Goal: Task Accomplishment & Management: Manage account settings

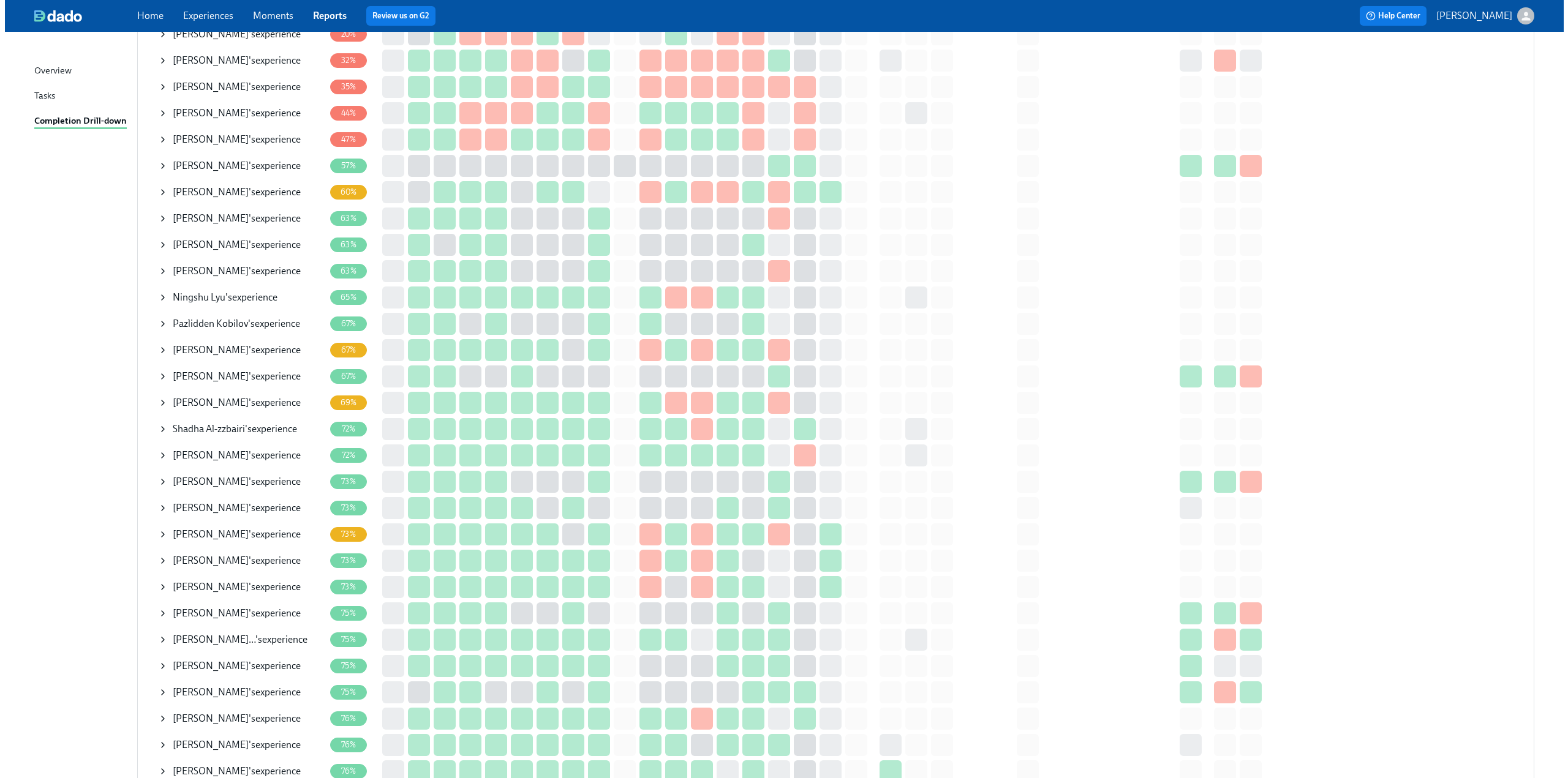
scroll to position [306, 0]
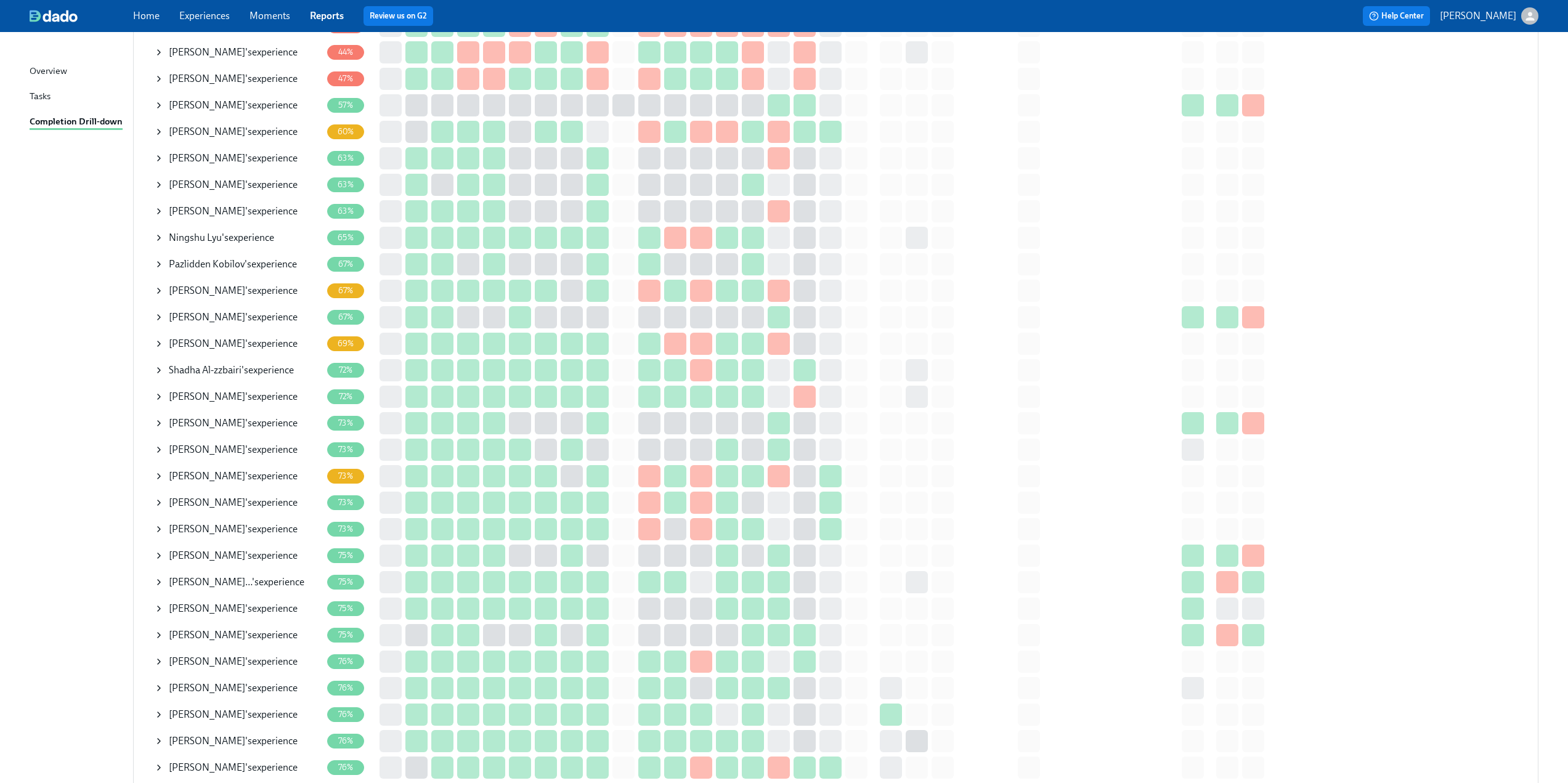
click at [156, 239] on icon at bounding box center [158, 238] width 10 height 10
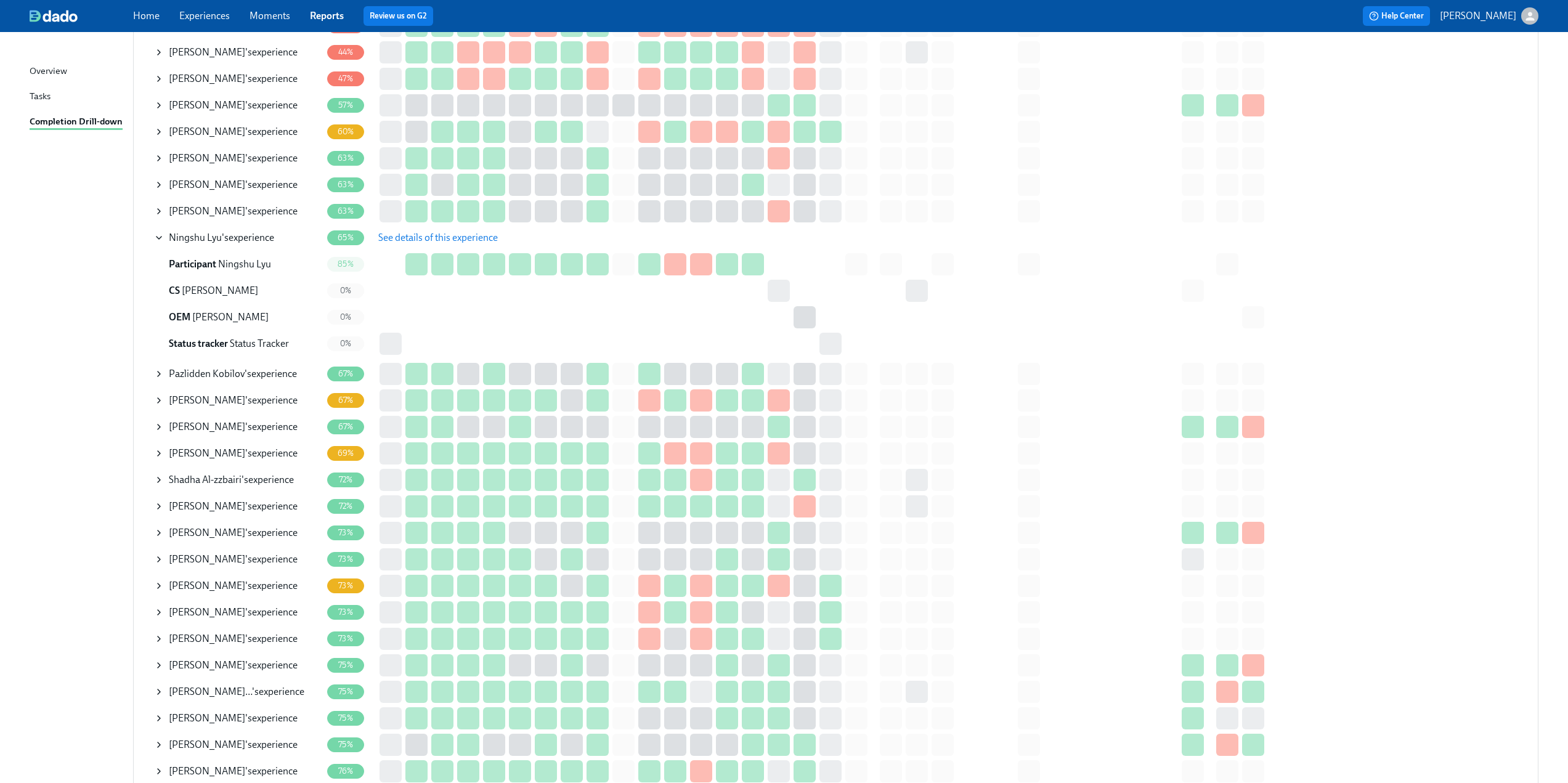
click at [408, 238] on span "See details of this experience" at bounding box center [438, 238] width 119 height 12
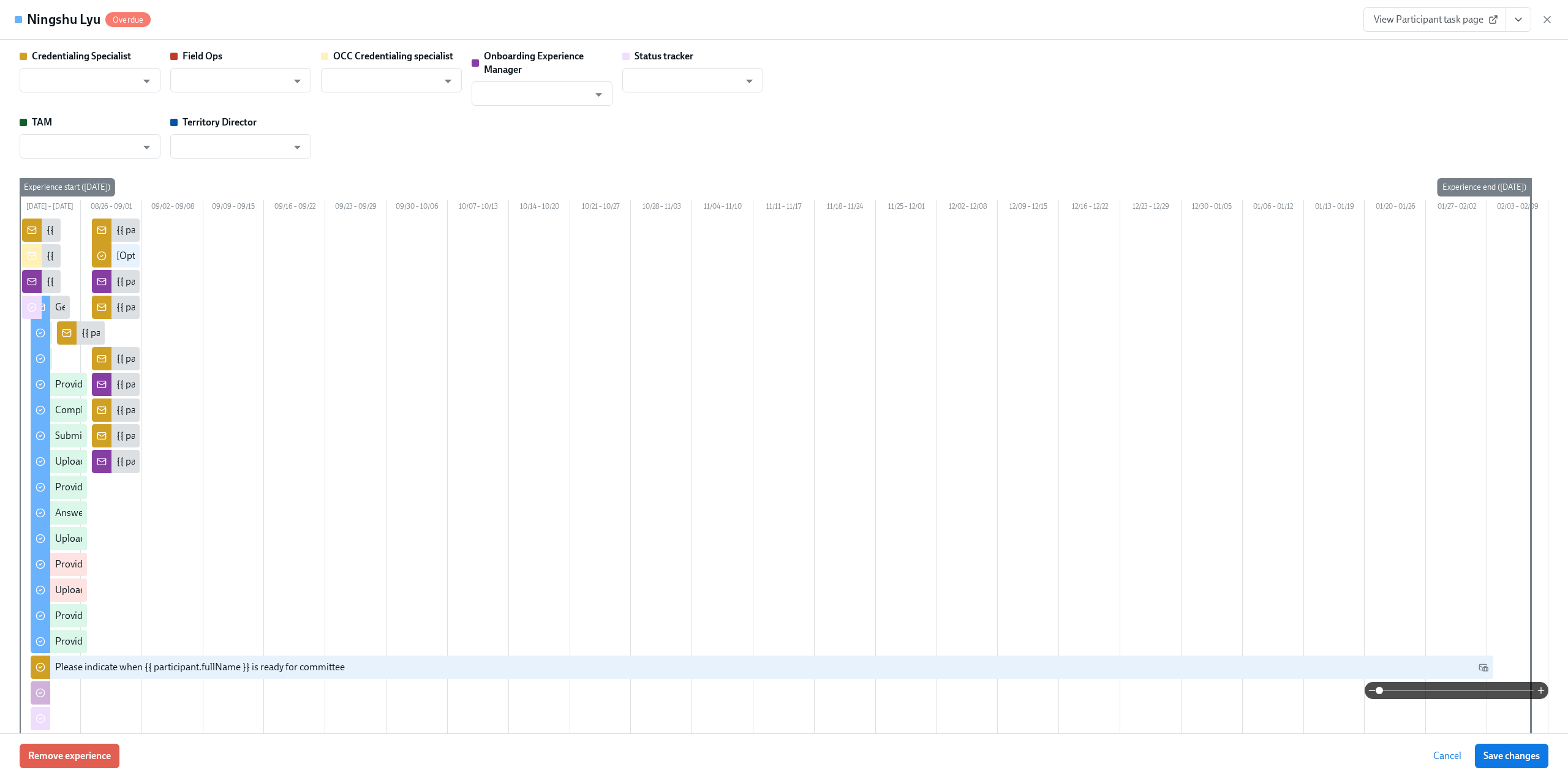
type input "[PERSON_NAME]"
type input "Status Tracker"
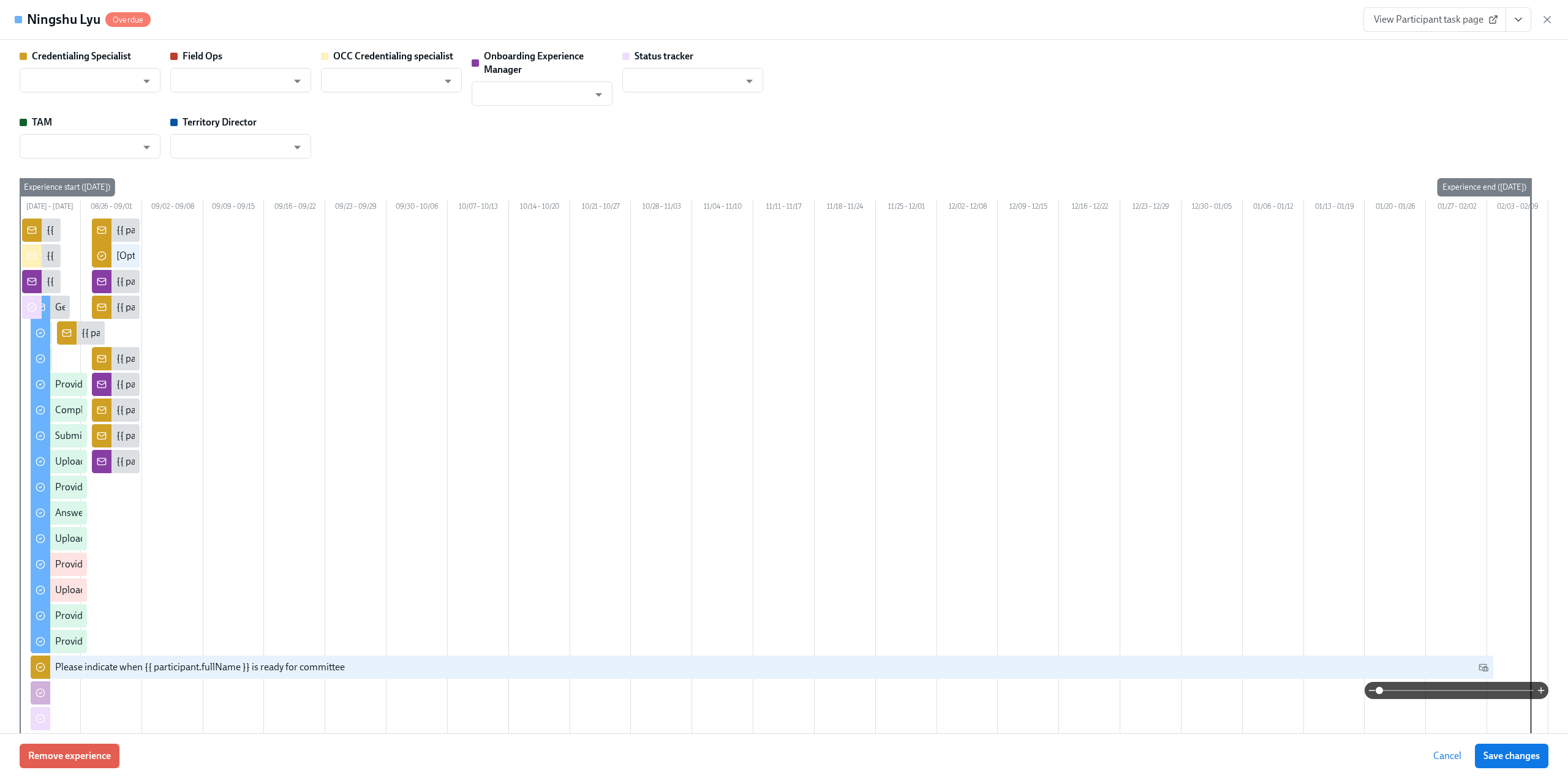
type input "[PERSON_NAME]"
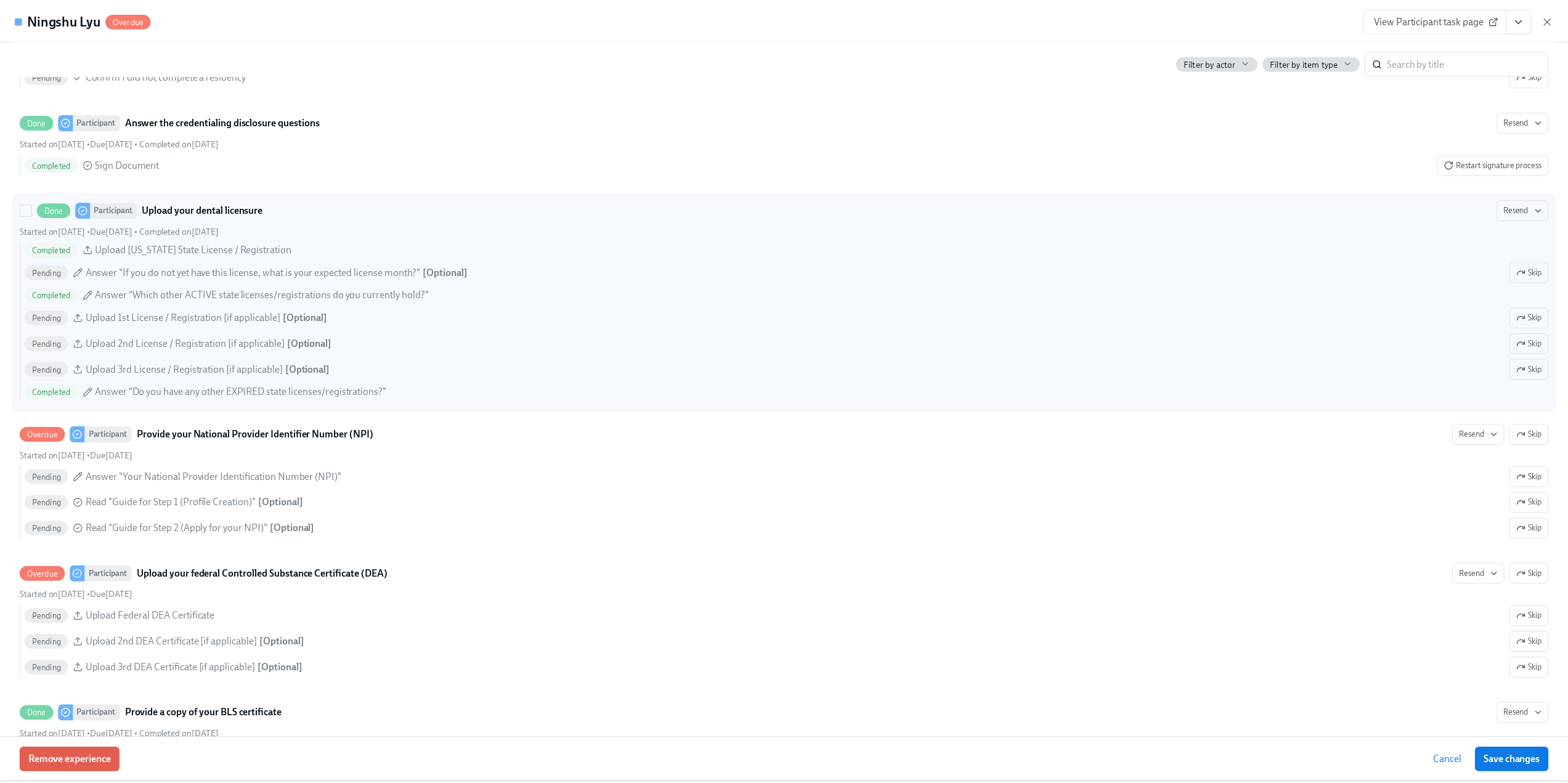
scroll to position [2034, 0]
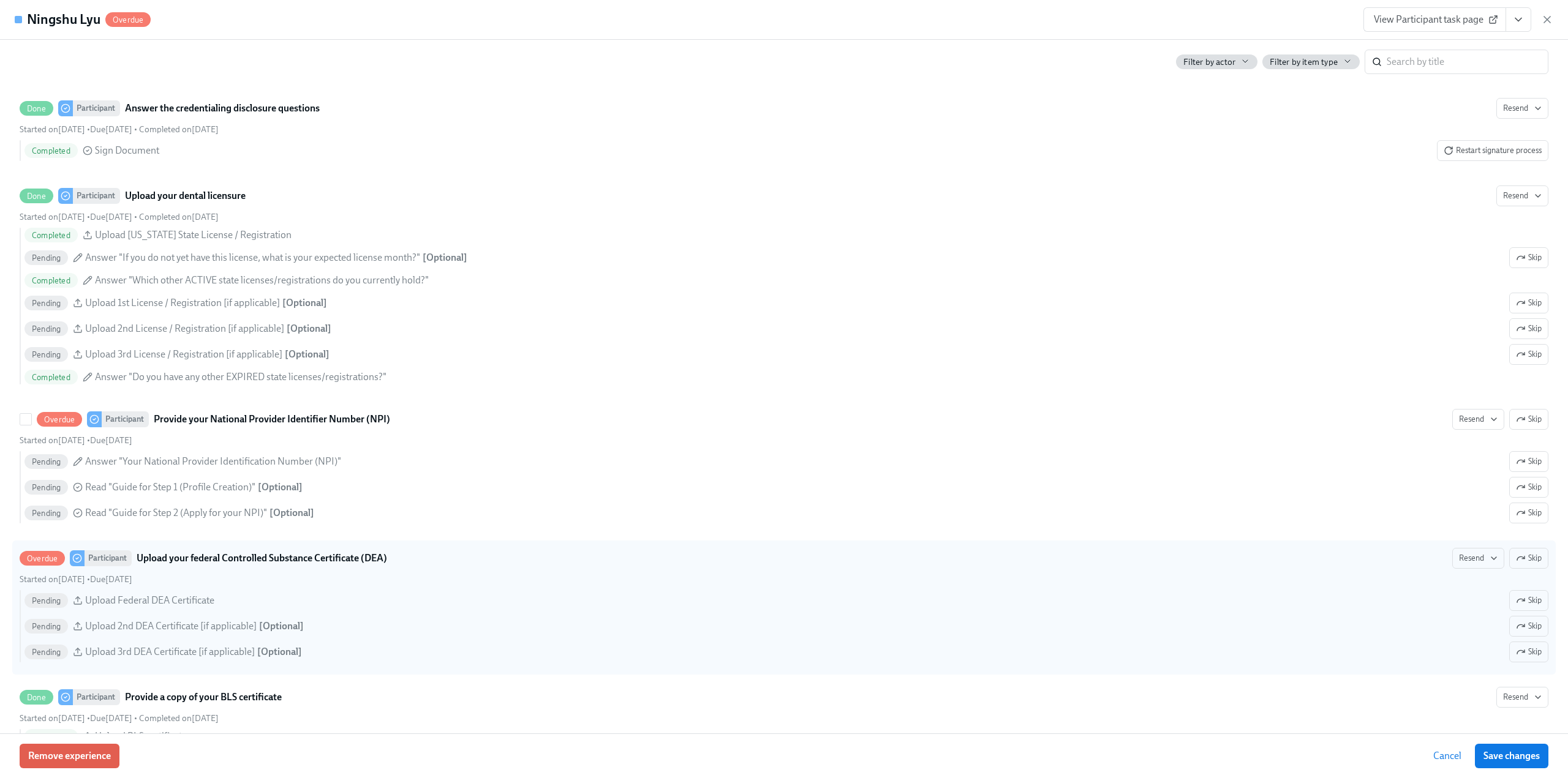
drag, startPoint x: 1514, startPoint y: 430, endPoint x: 1427, endPoint y: 553, distance: 150.7
click at [1516, 424] on icon "button" at bounding box center [1521, 419] width 10 height 10
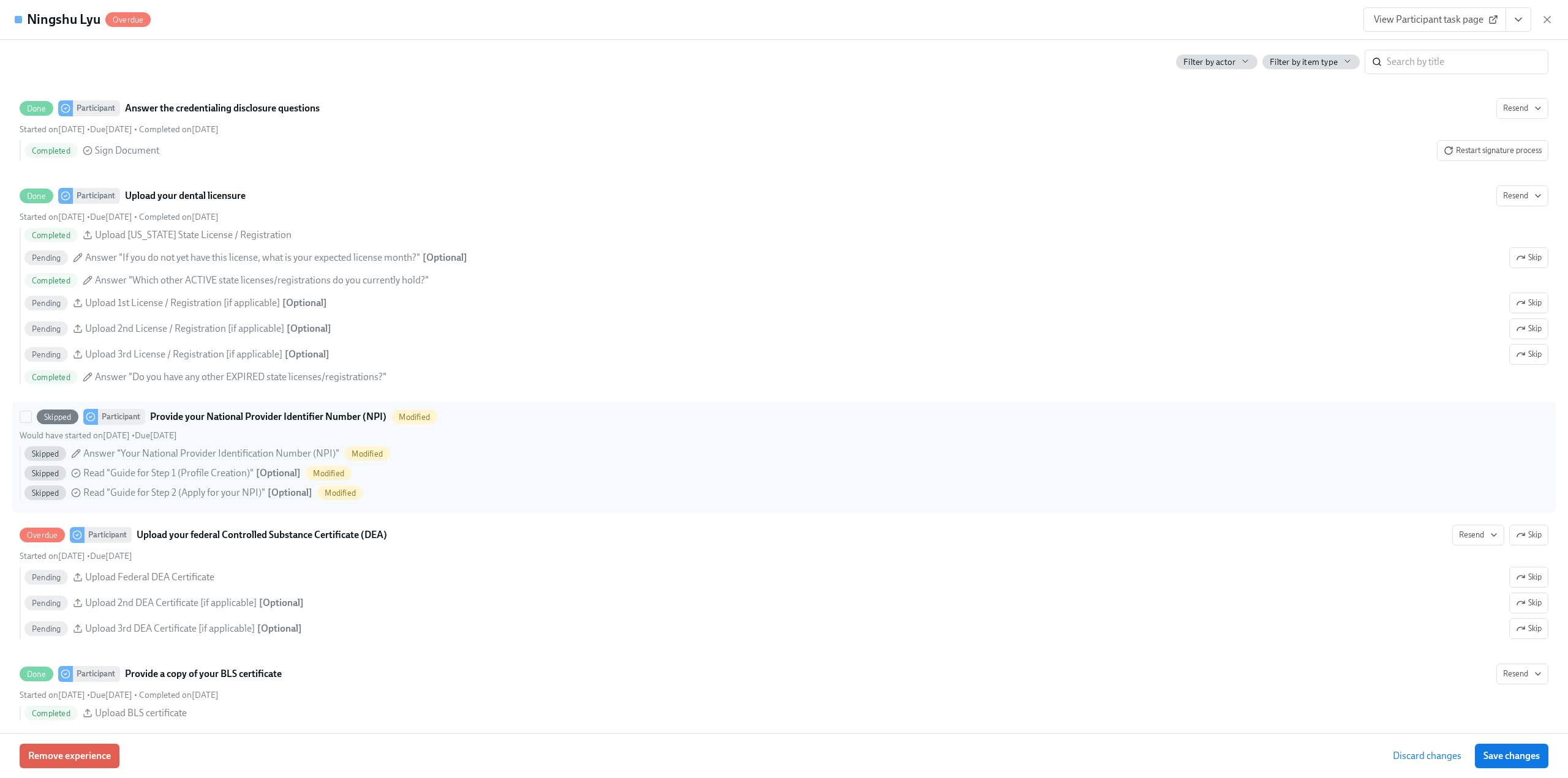
click at [1531, 757] on span "Save changes" at bounding box center [1512, 756] width 56 height 12
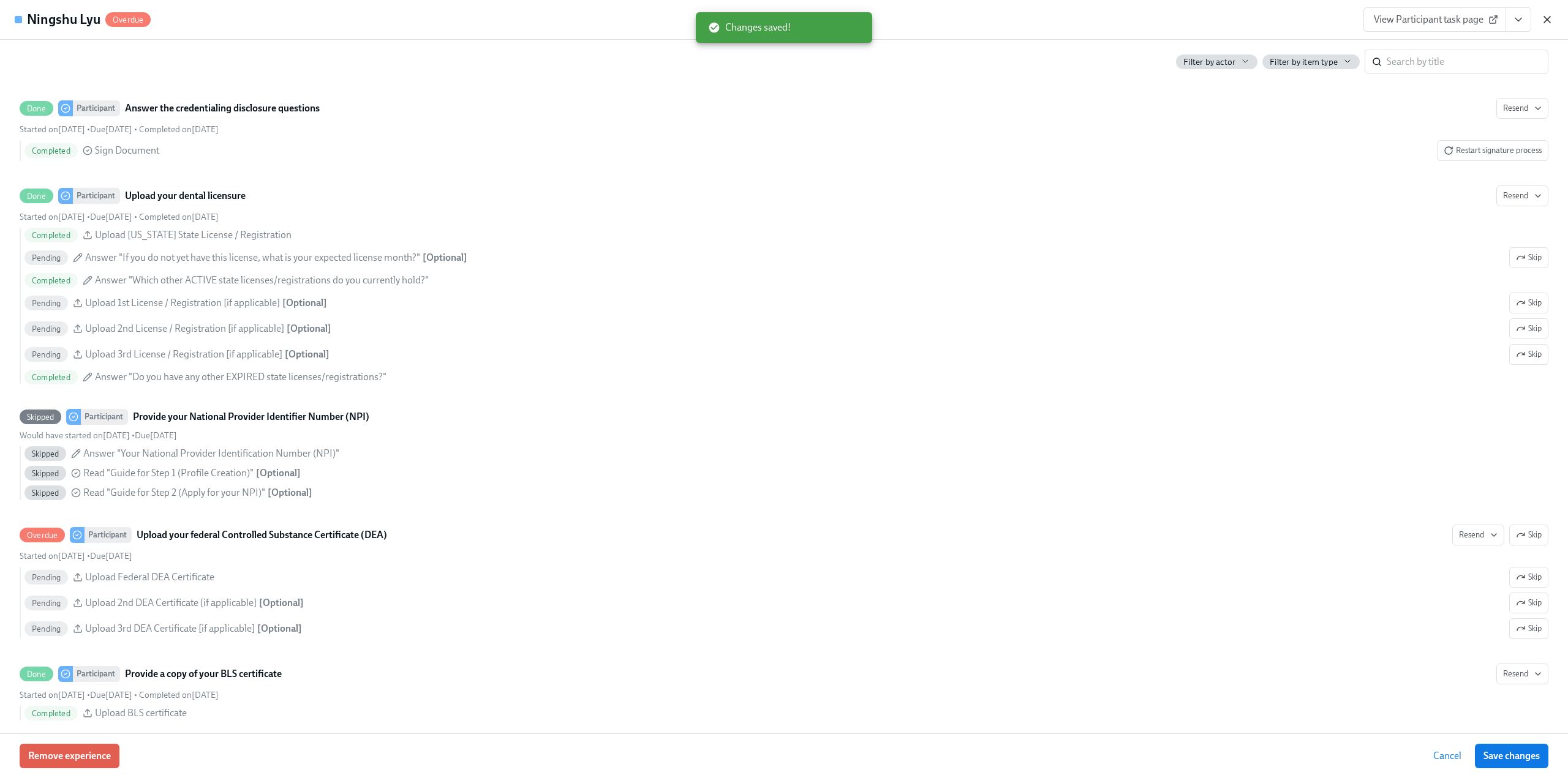
click at [1546, 25] on icon "button" at bounding box center [1547, 19] width 12 height 12
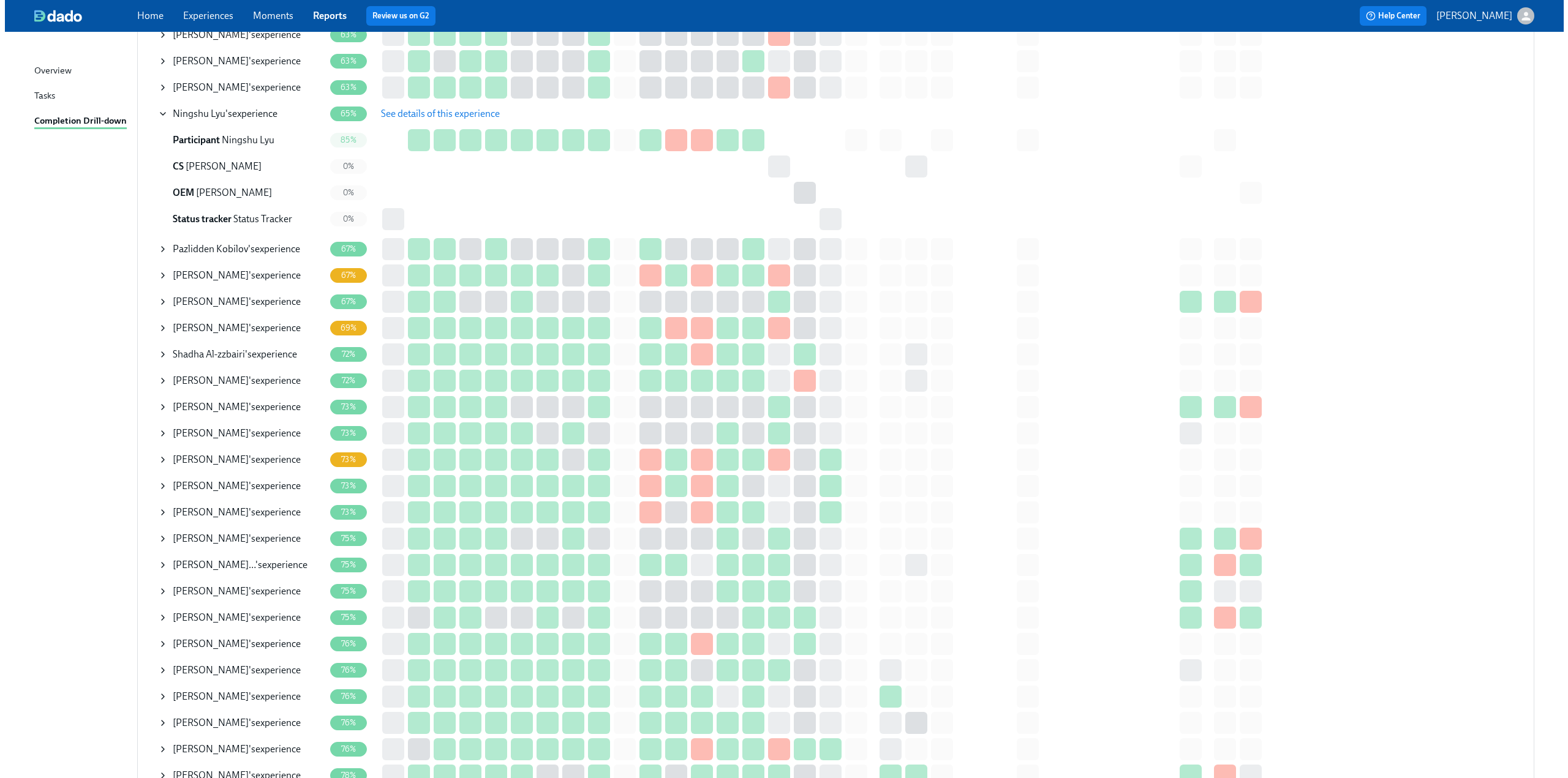
scroll to position [490, 0]
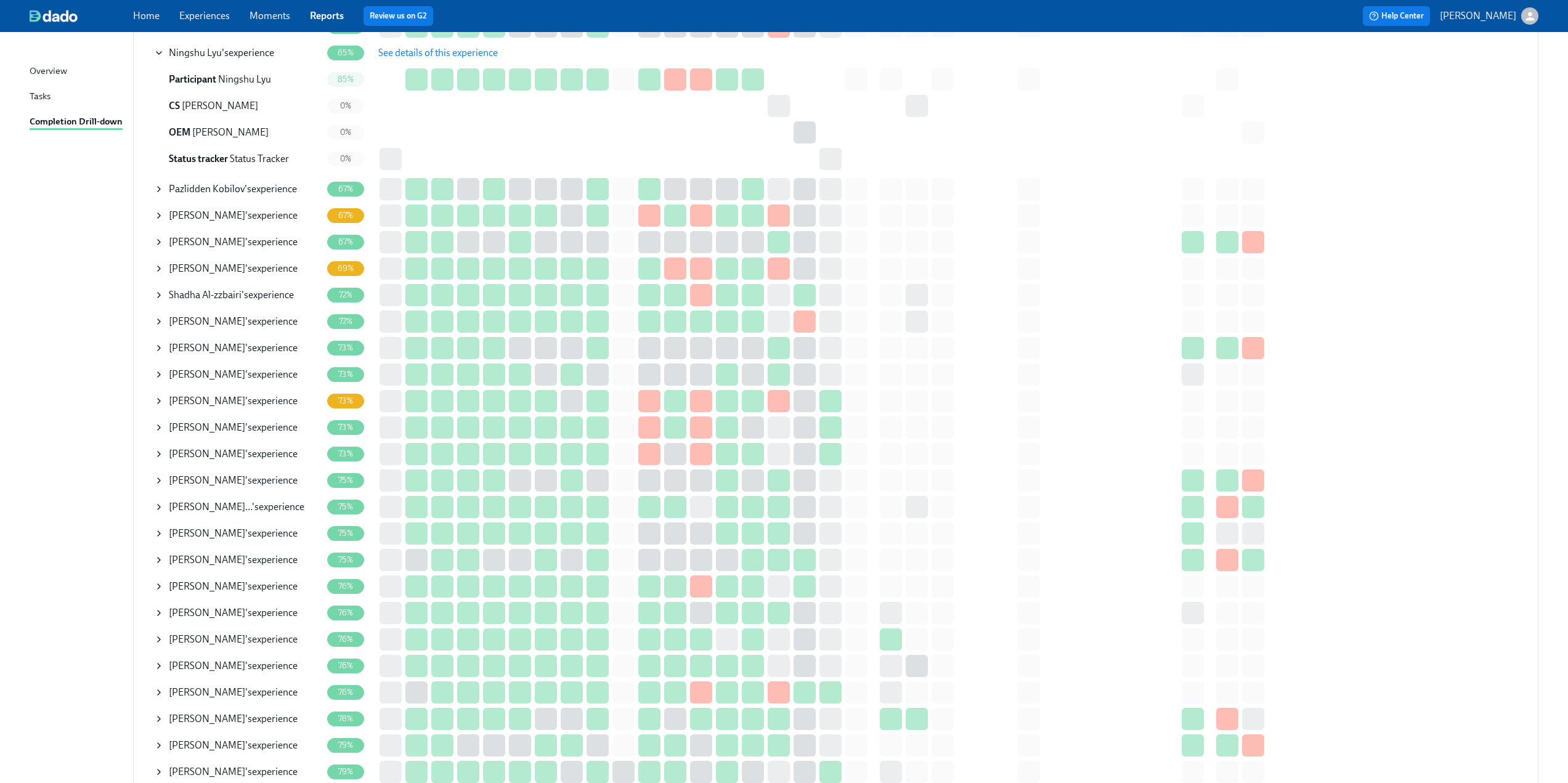
click at [160, 324] on icon at bounding box center [158, 321] width 10 height 10
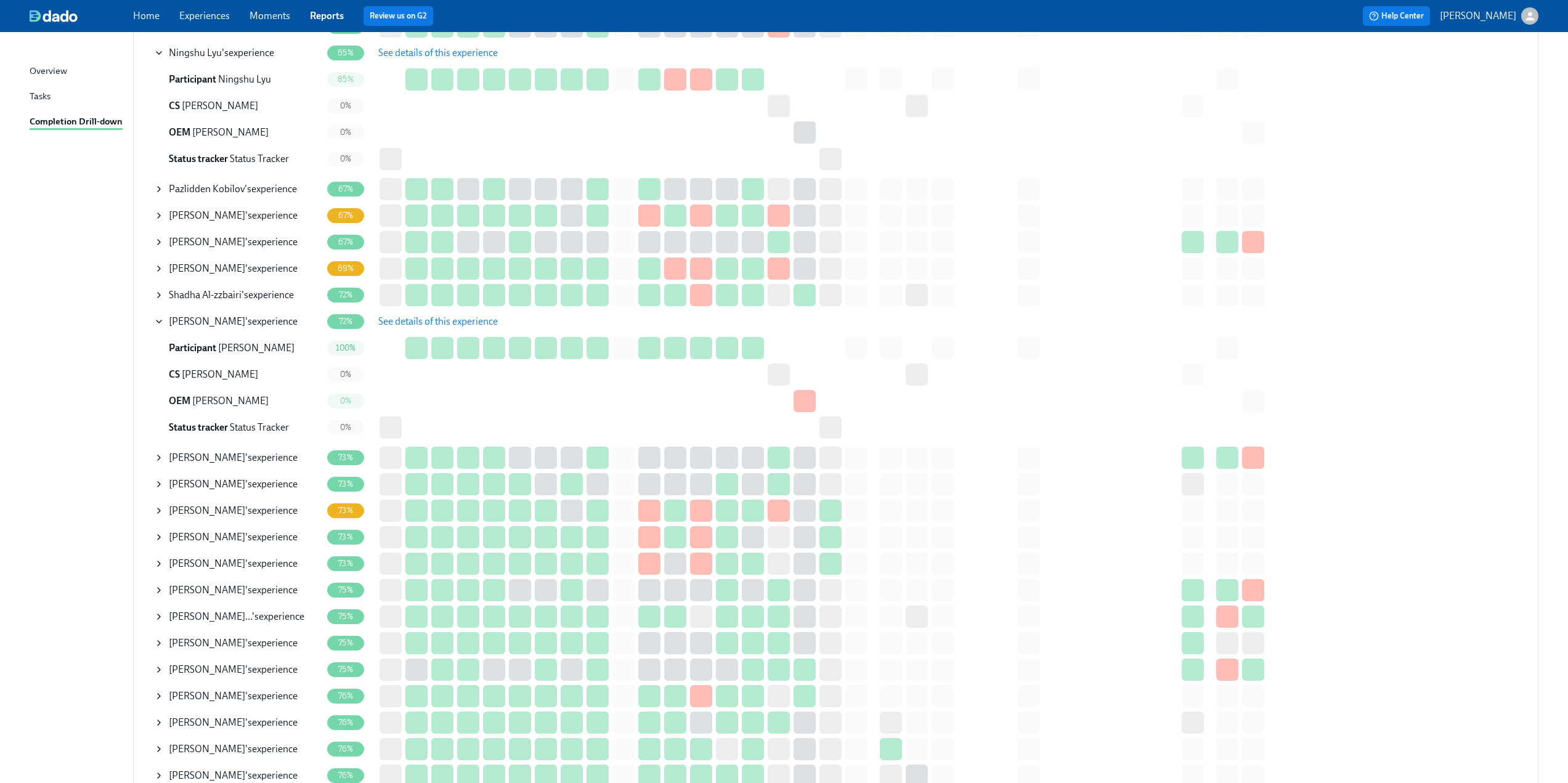
click at [410, 324] on span "See details of this experience" at bounding box center [438, 322] width 119 height 12
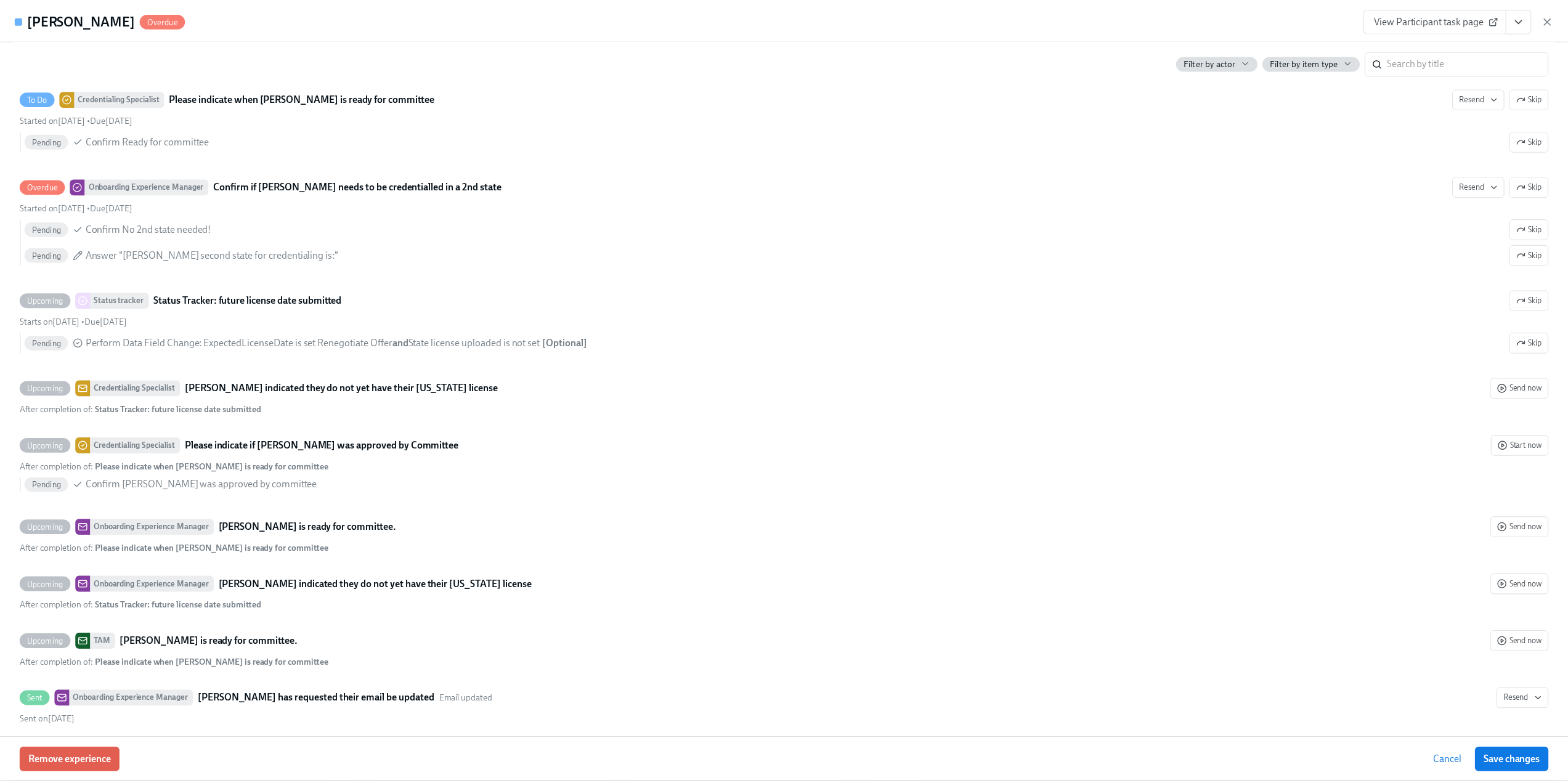
scroll to position [2772, 0]
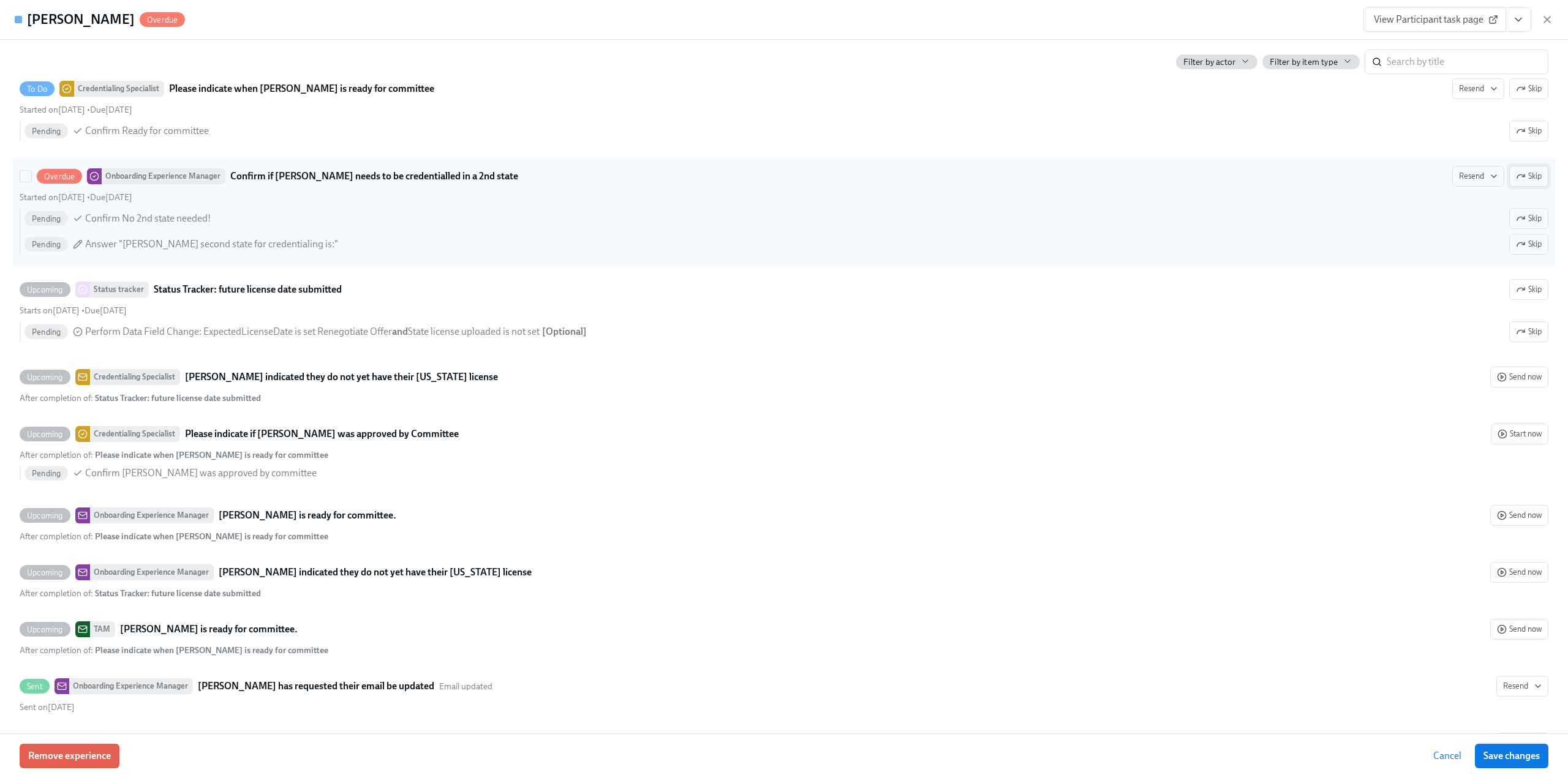
click at [1516, 179] on icon "button" at bounding box center [1521, 176] width 10 height 10
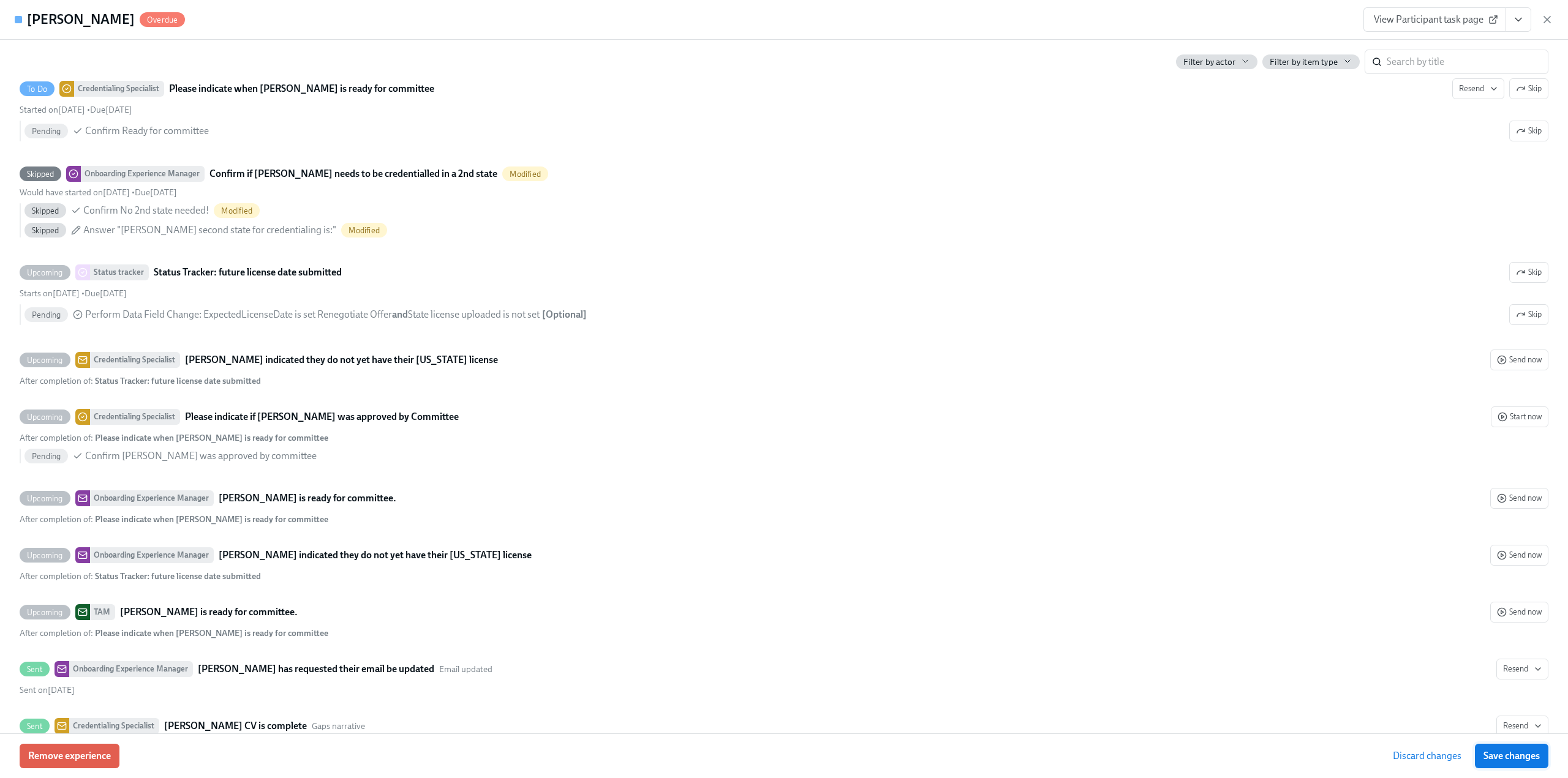
click at [1525, 751] on span "Save changes" at bounding box center [1512, 756] width 56 height 12
click at [1548, 23] on icon "button" at bounding box center [1547, 19] width 12 height 12
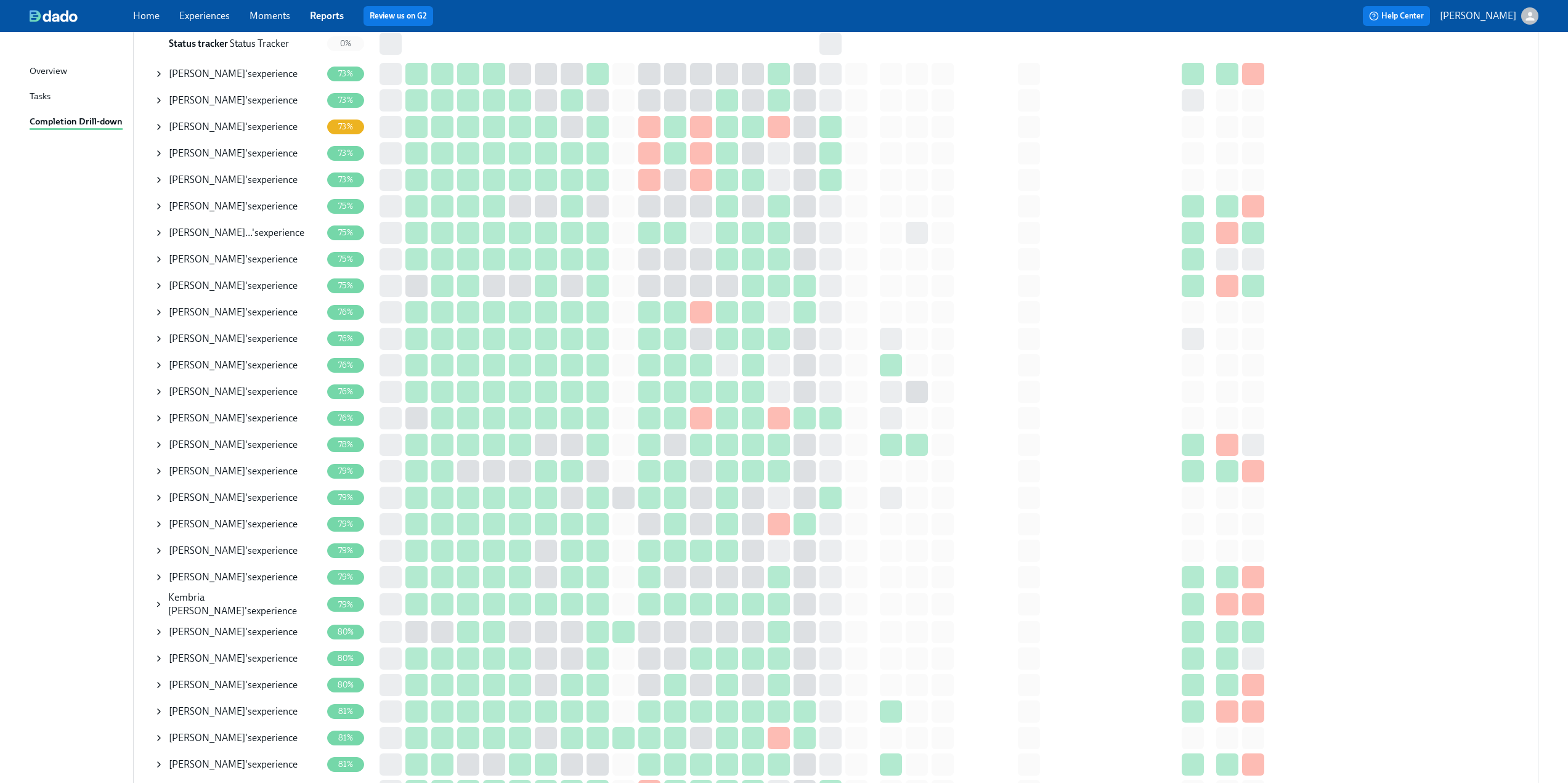
scroll to position [924, 0]
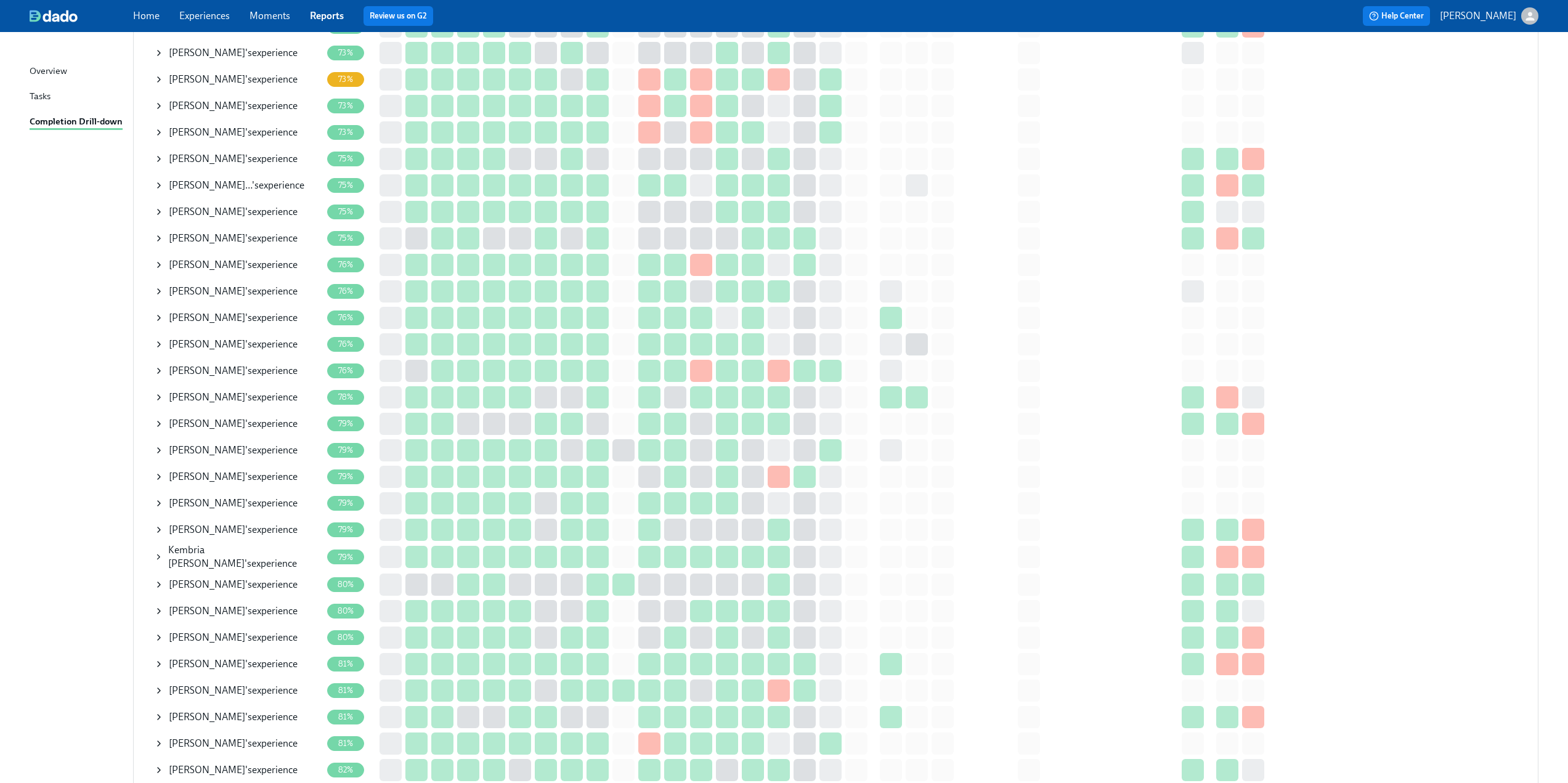
click at [157, 475] on icon at bounding box center [158, 476] width 10 height 10
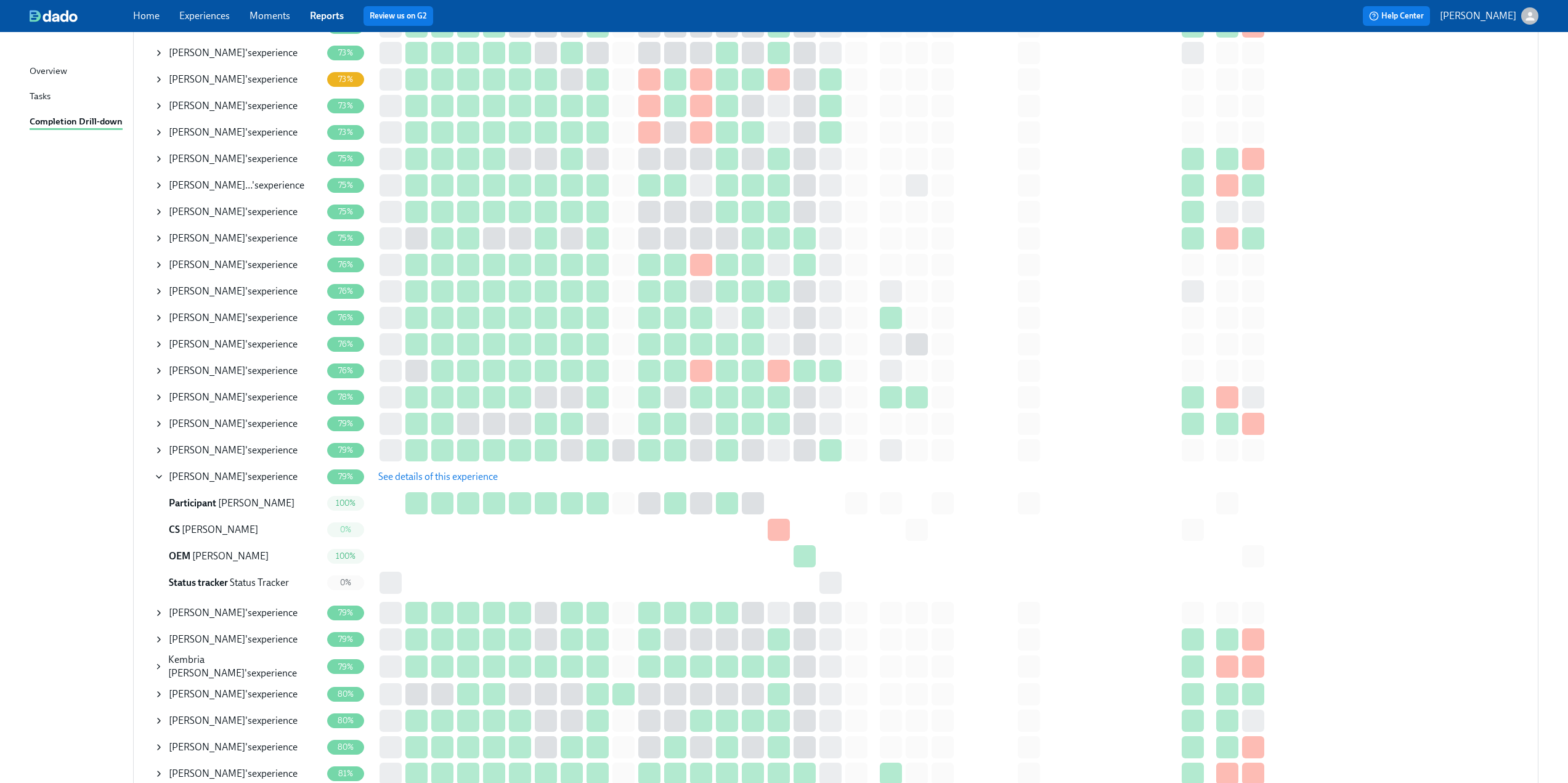
click at [426, 483] on span "See details of this experience" at bounding box center [438, 477] width 119 height 12
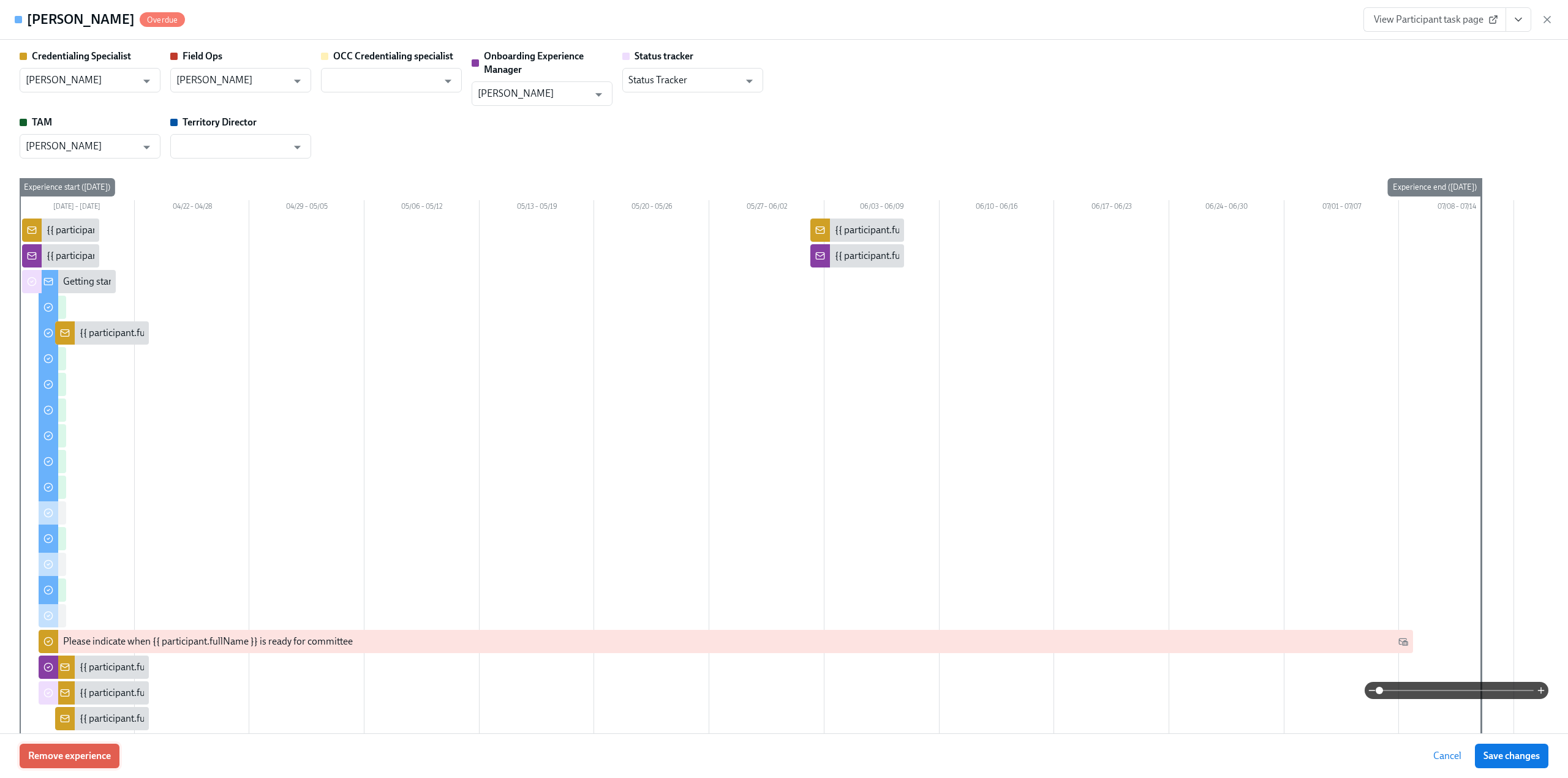
click at [89, 751] on span "Remove experience" at bounding box center [69, 756] width 83 height 12
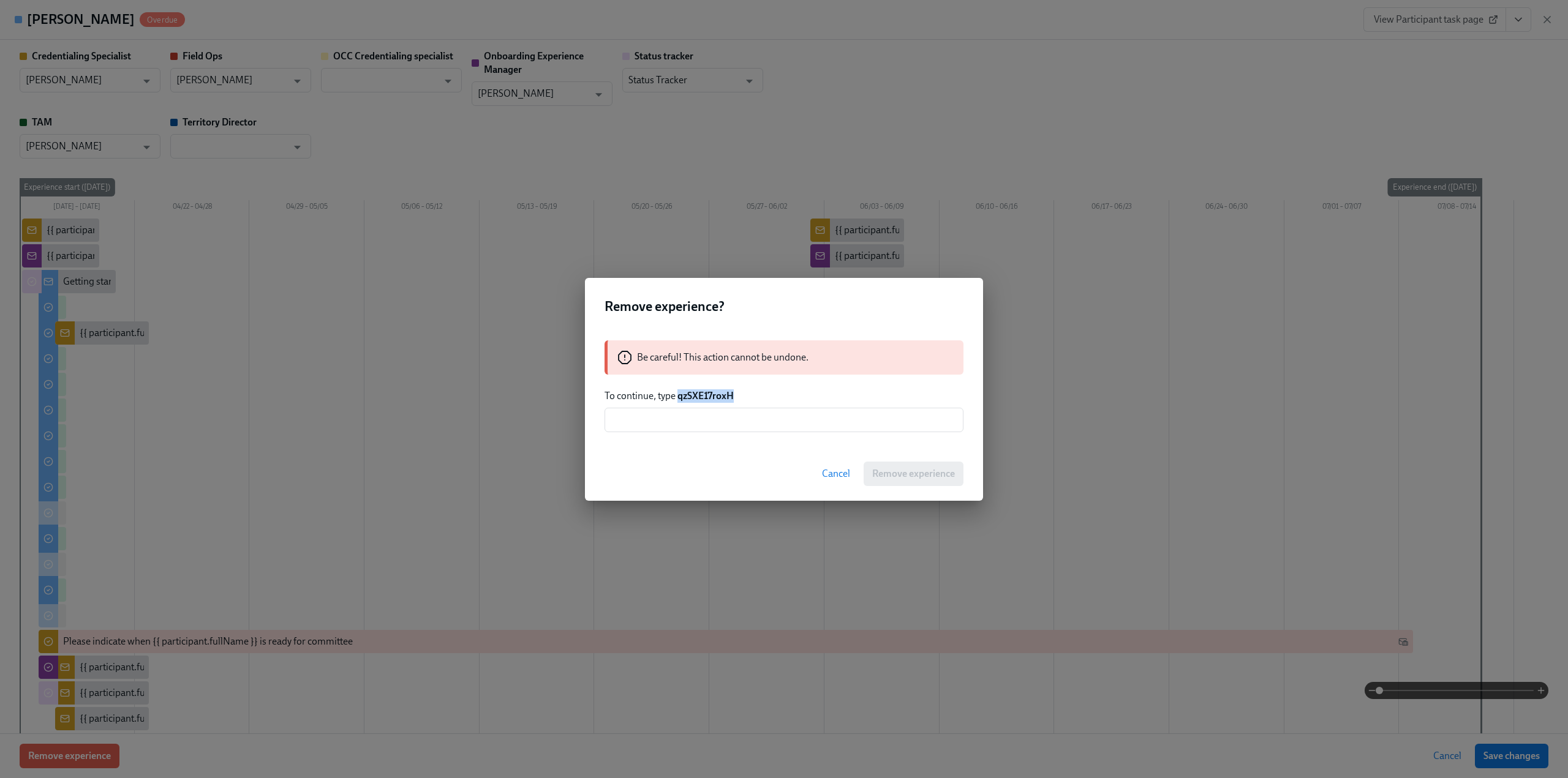
drag, startPoint x: 678, startPoint y: 400, endPoint x: 737, endPoint y: 398, distance: 59.0
click at [737, 398] on p "To continue, type qzSXE17roxH" at bounding box center [784, 395] width 359 height 13
copy strong "qzSXE17roxH"
click at [705, 420] on input "text" at bounding box center [784, 420] width 359 height 25
paste input "qzSXE17roxH"
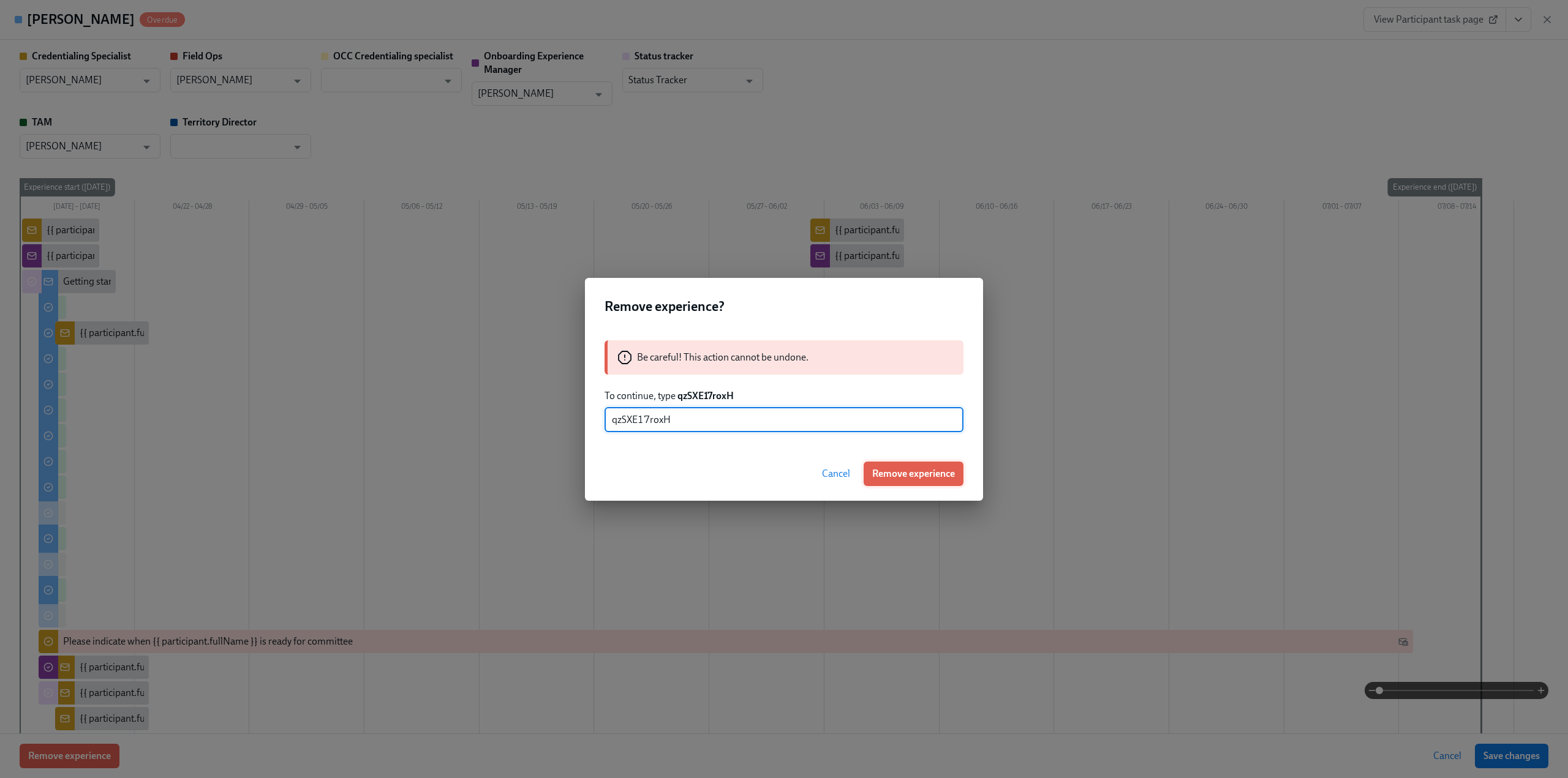
type input "qzSXE17roxH"
click at [899, 470] on span "Remove experience" at bounding box center [914, 474] width 83 height 12
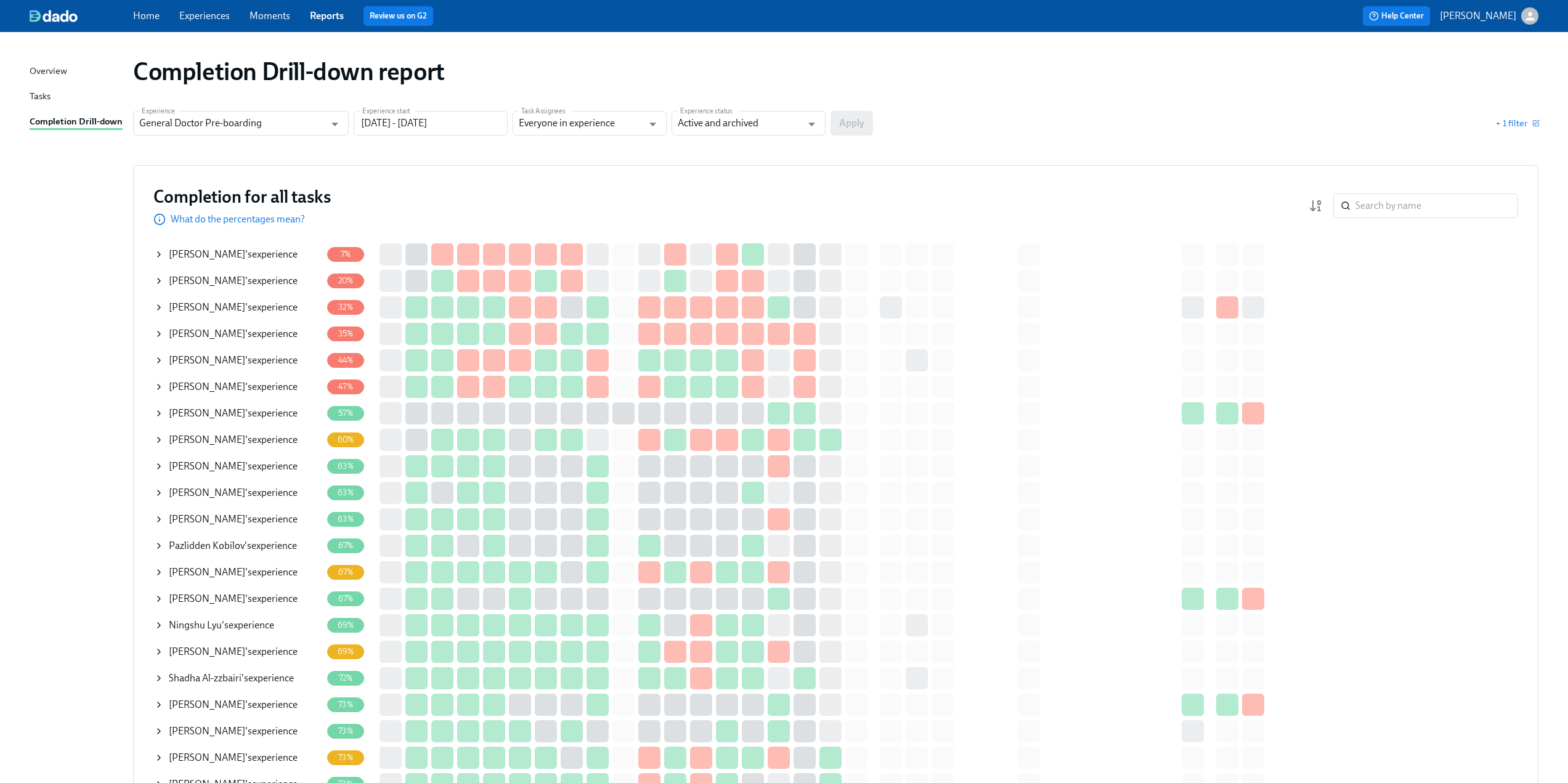
click at [157, 361] on icon at bounding box center [158, 360] width 10 height 10
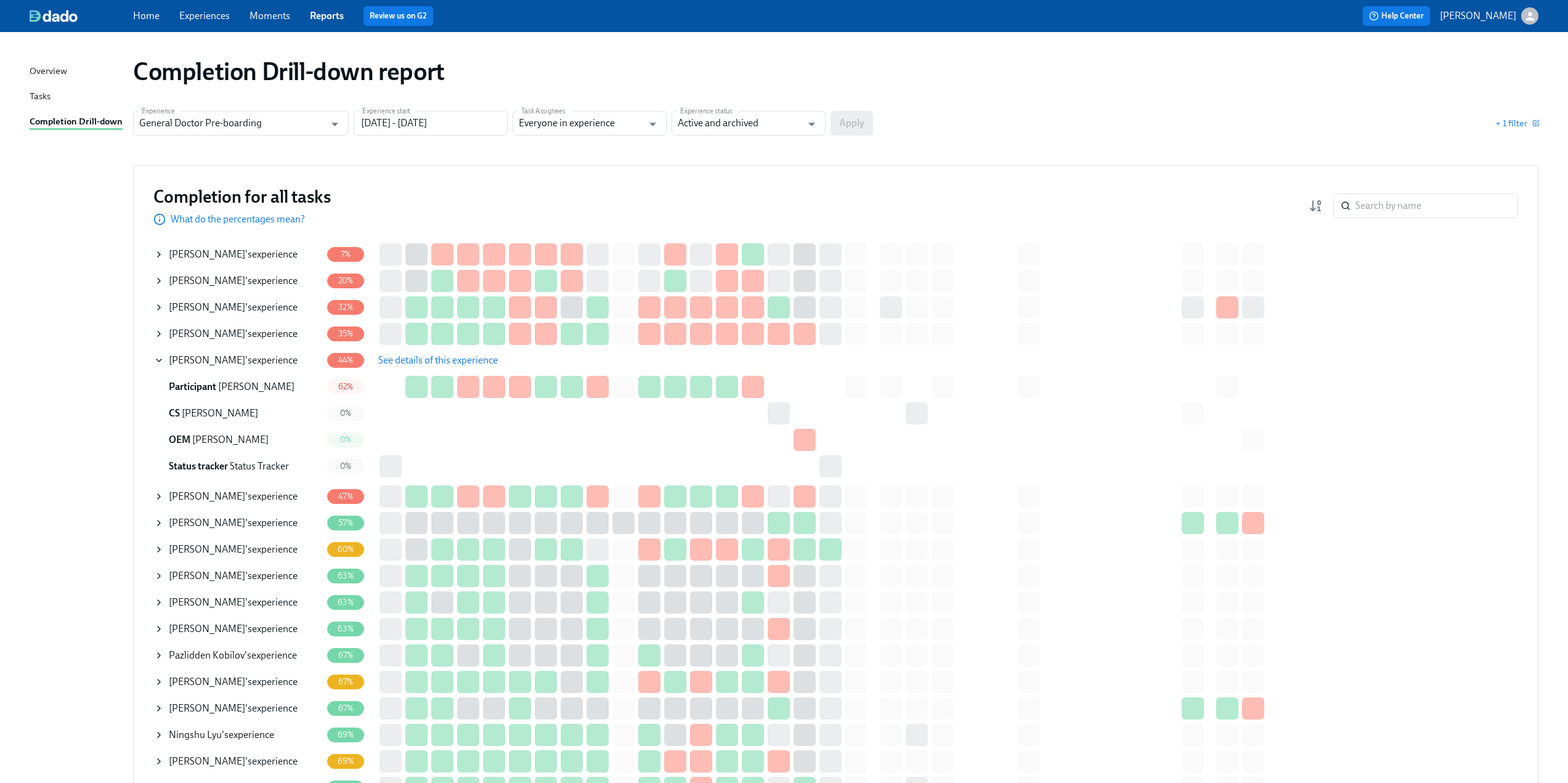
click at [451, 359] on span "See details of this experience" at bounding box center [438, 361] width 119 height 12
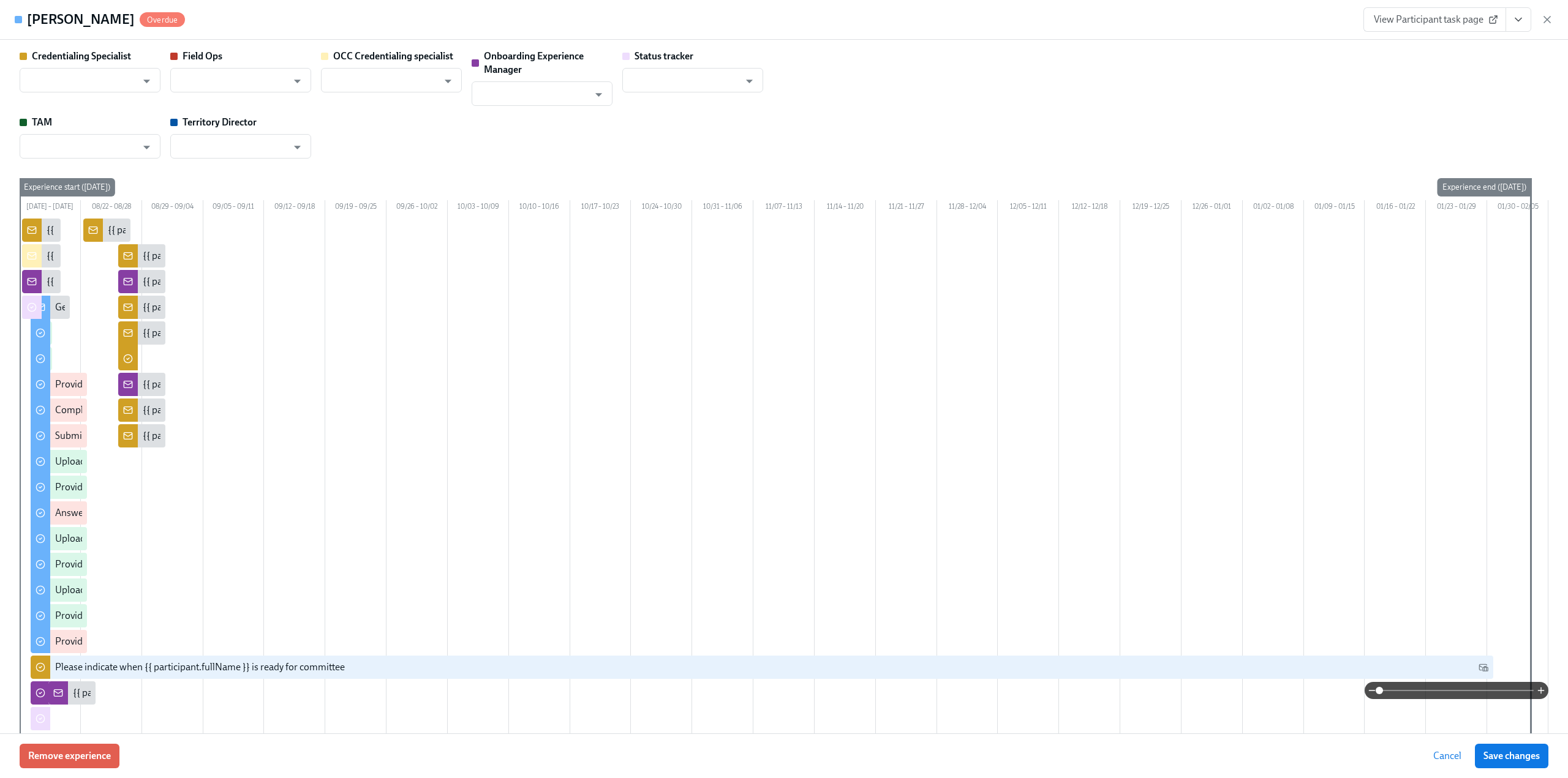
type input "[PERSON_NAME]"
type input "Status Tracker"
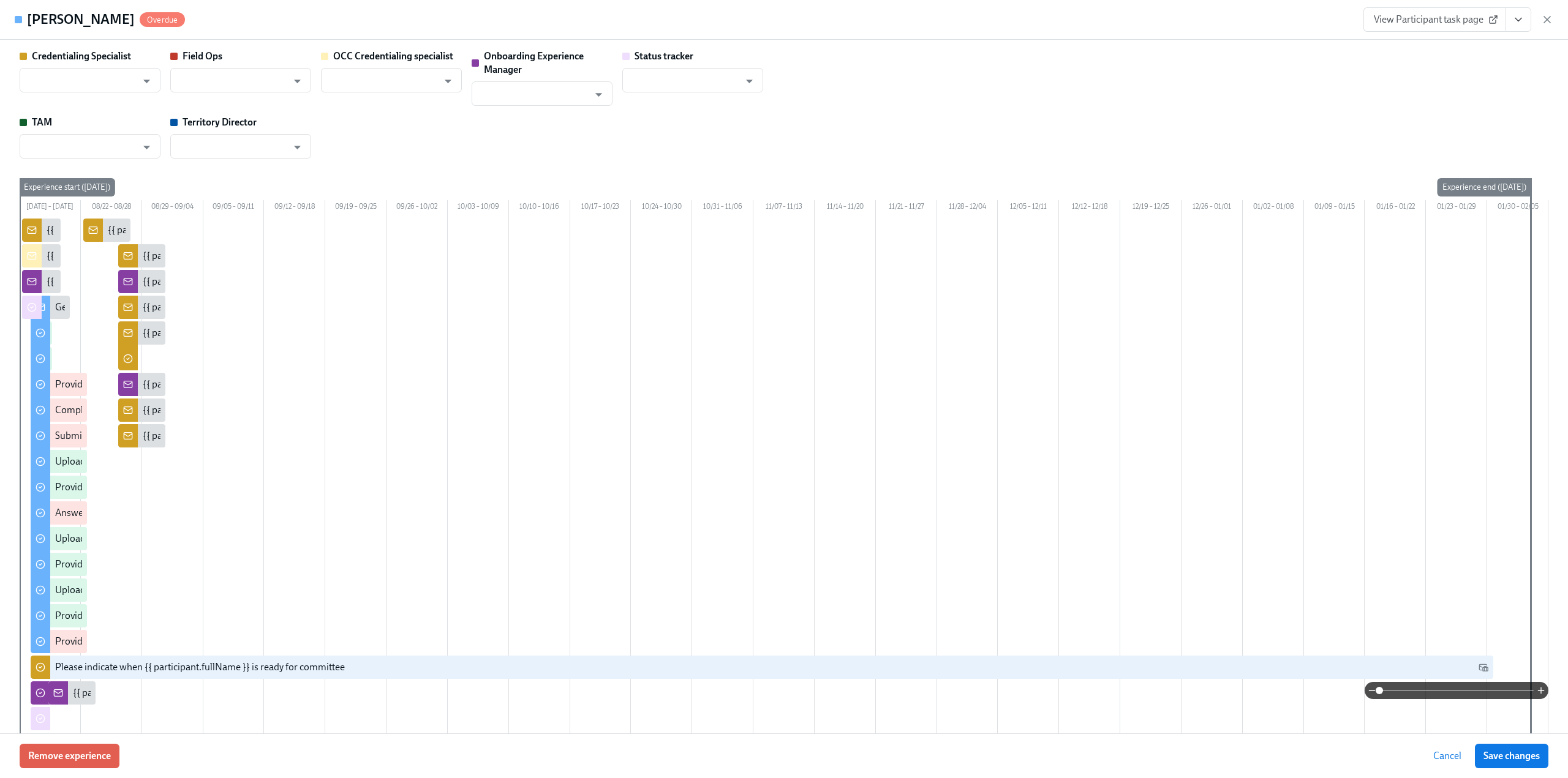
type input "[PERSON_NAME]"
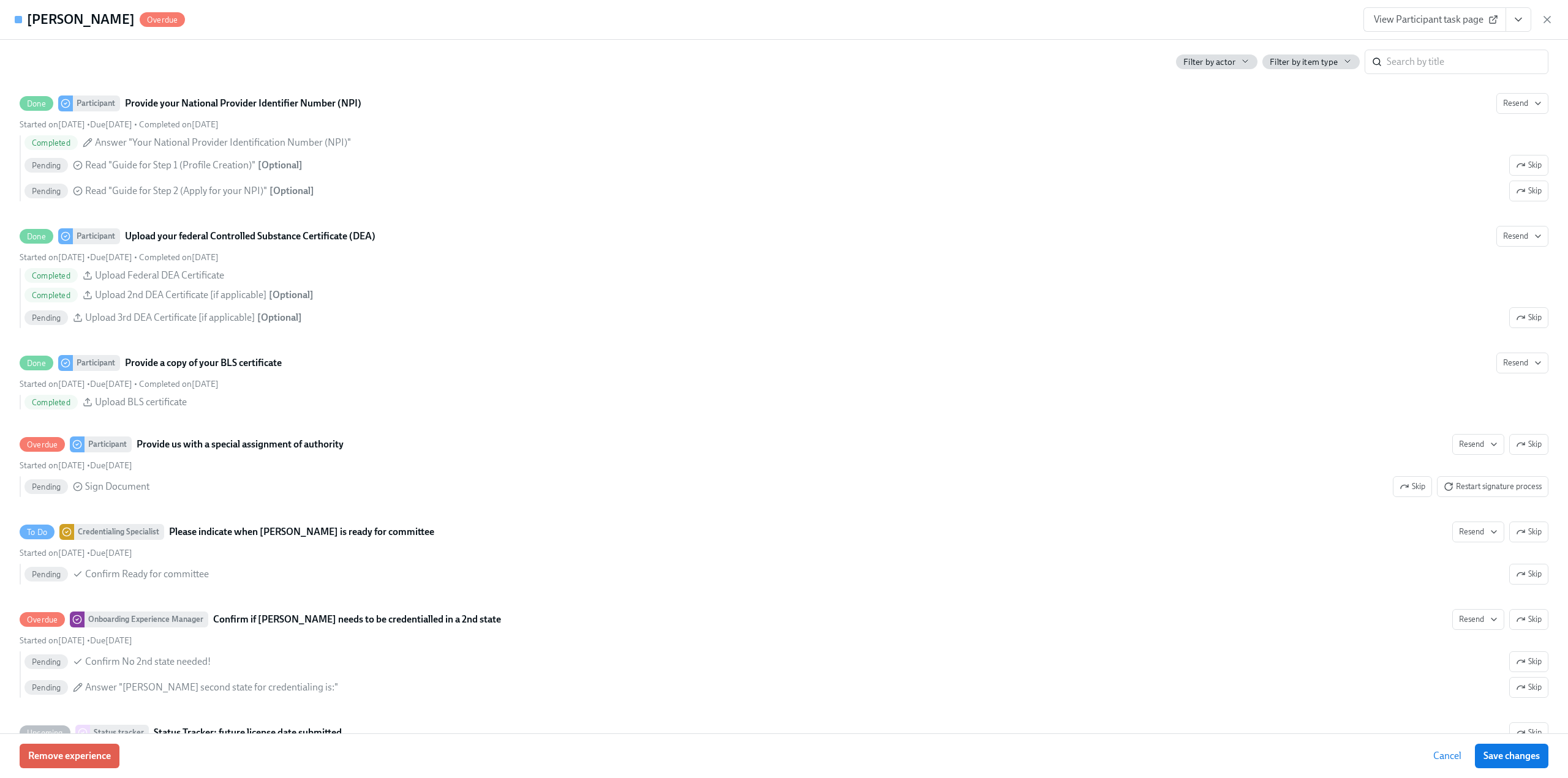
scroll to position [2571, 0]
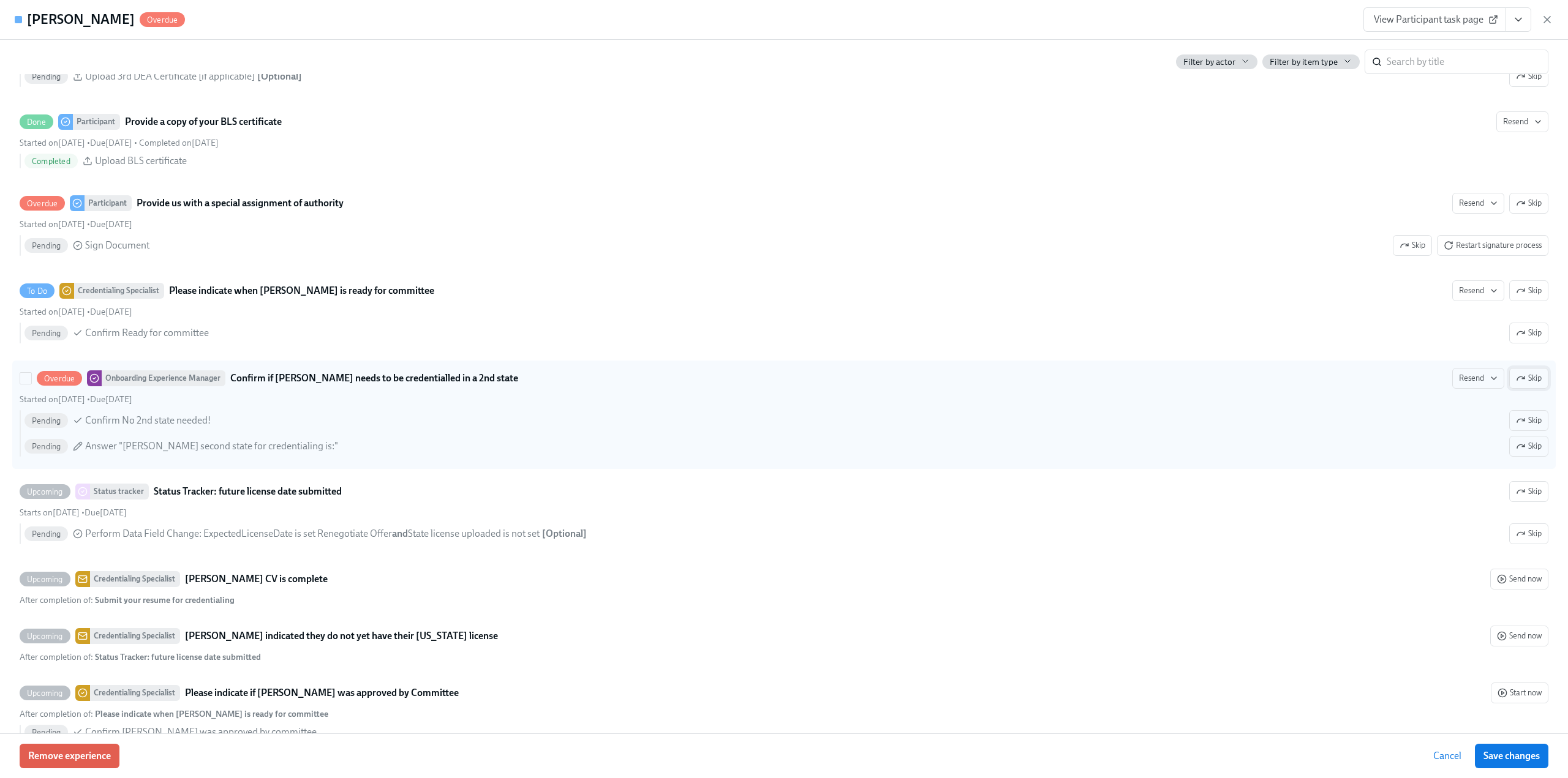
click at [1516, 378] on span "Skip" at bounding box center [1528, 378] width 25 height 12
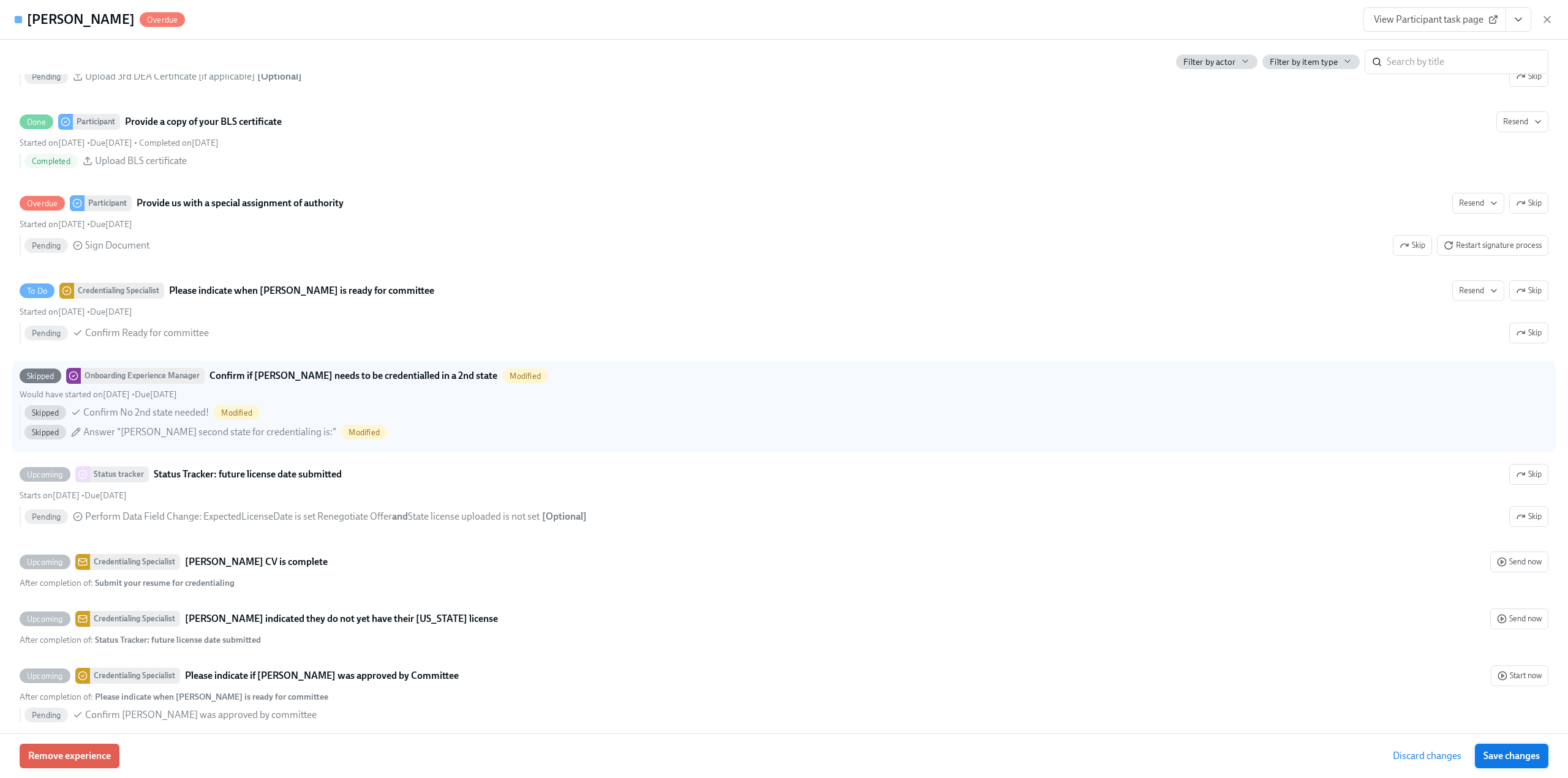
click at [1515, 752] on span "Save changes" at bounding box center [1512, 756] width 56 height 12
click at [1548, 17] on icon "button" at bounding box center [1547, 19] width 12 height 12
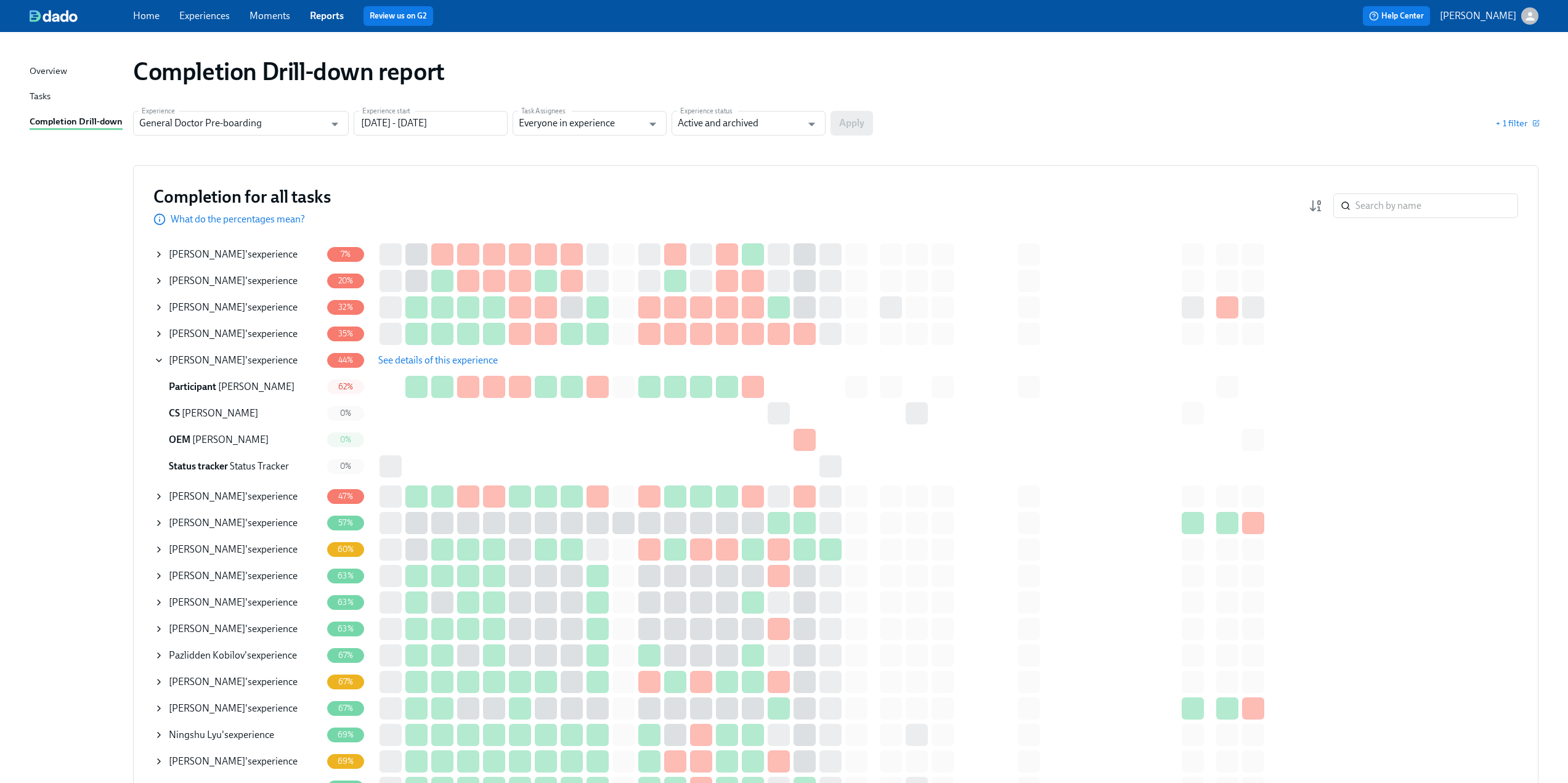
click at [157, 496] on icon at bounding box center [158, 496] width 10 height 10
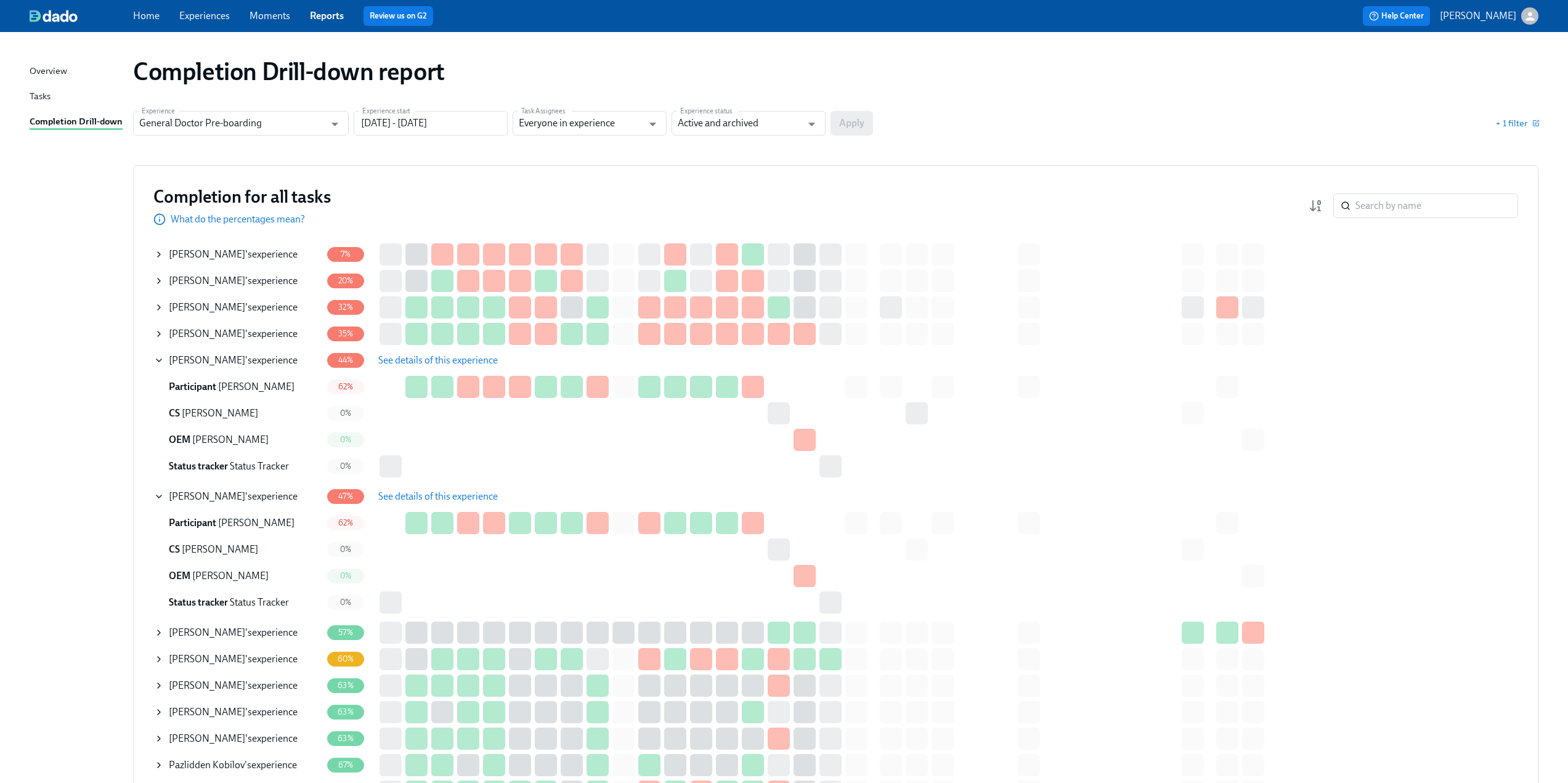
click at [437, 498] on span "See details of this experience" at bounding box center [438, 497] width 119 height 12
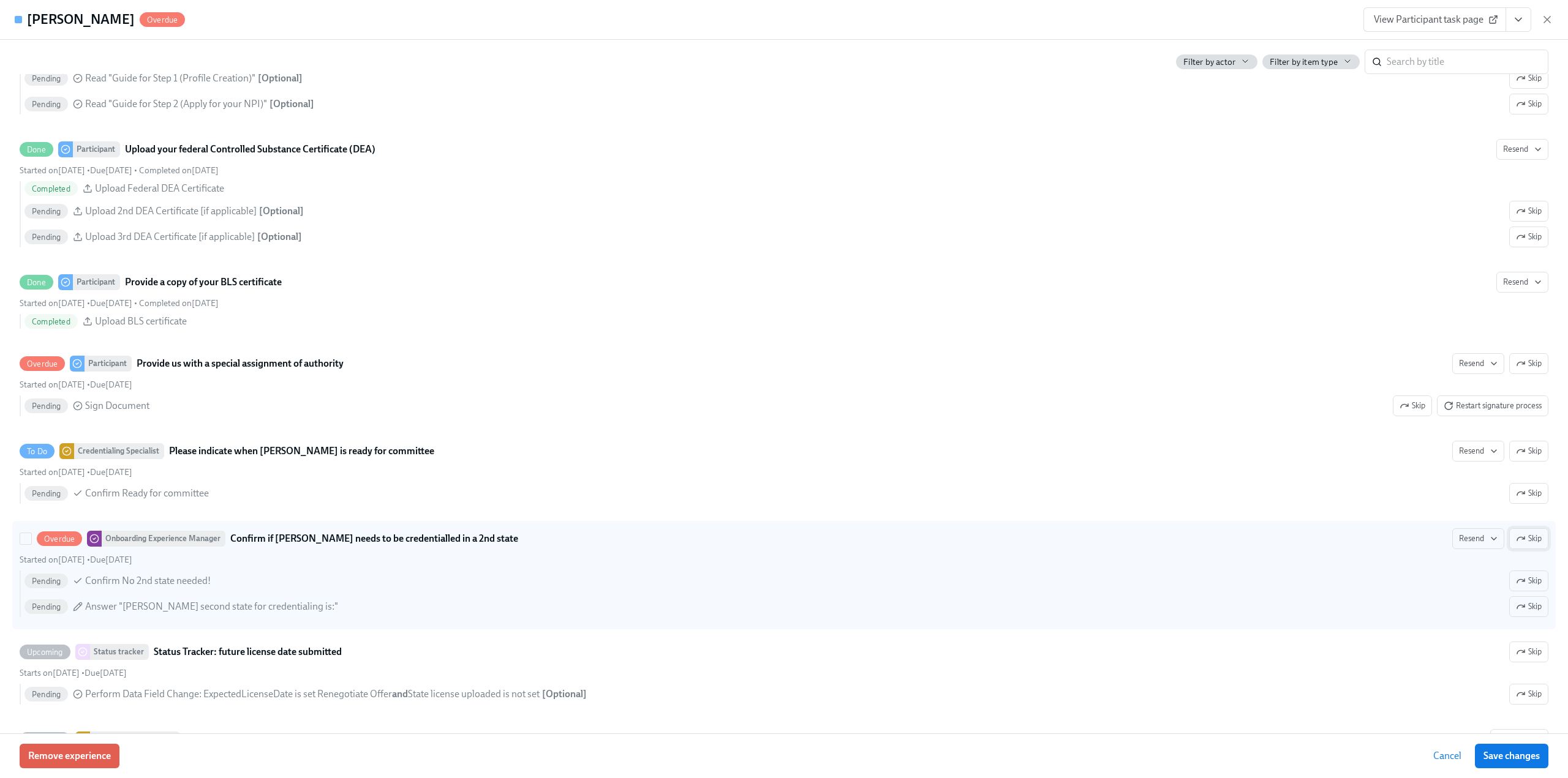
click at [1521, 544] on span "Skip" at bounding box center [1528, 539] width 25 height 12
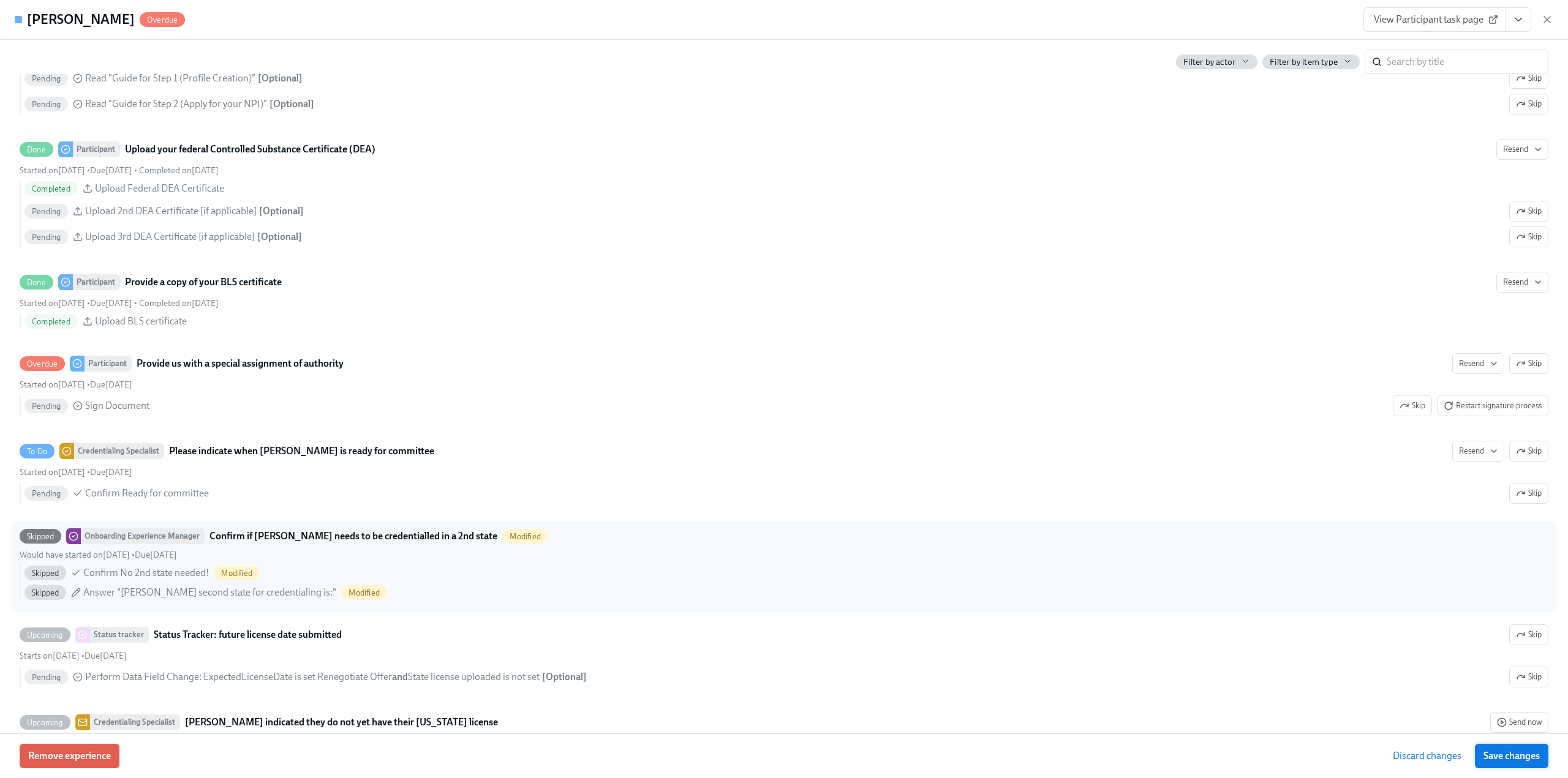
click at [1517, 755] on span "Save changes" at bounding box center [1512, 756] width 56 height 12
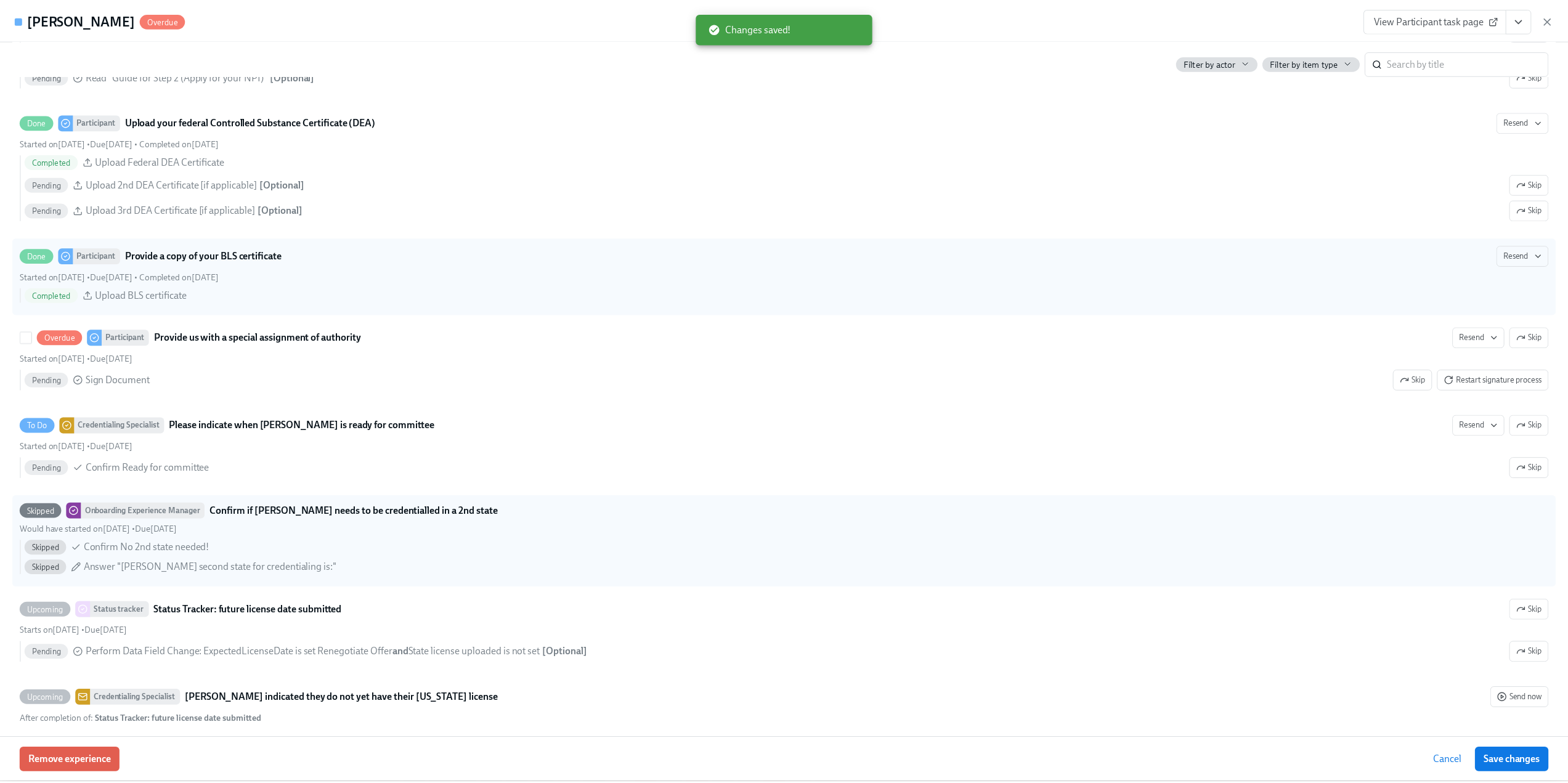
scroll to position [2526, 0]
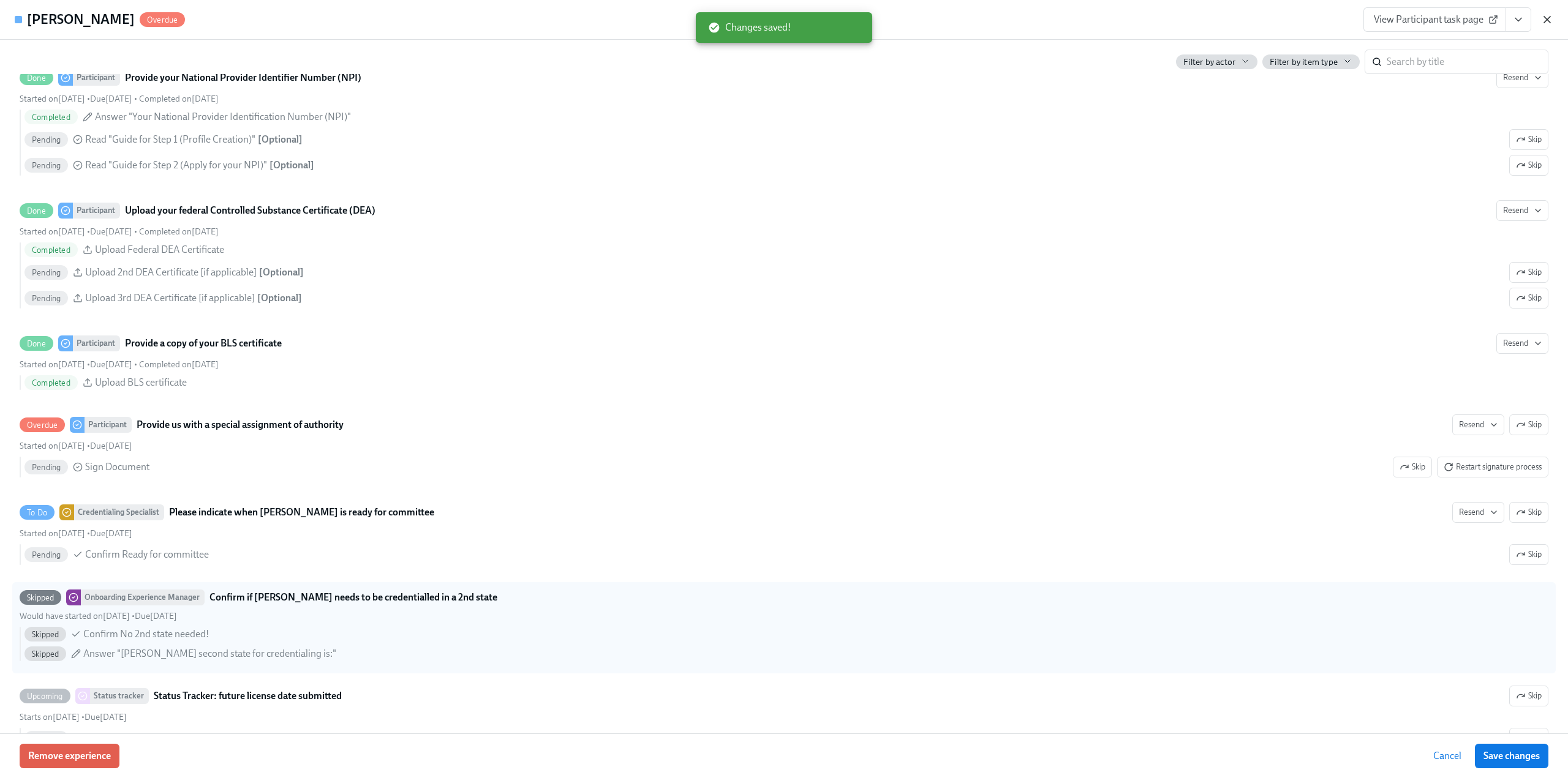
click at [1546, 25] on icon "button" at bounding box center [1547, 19] width 12 height 12
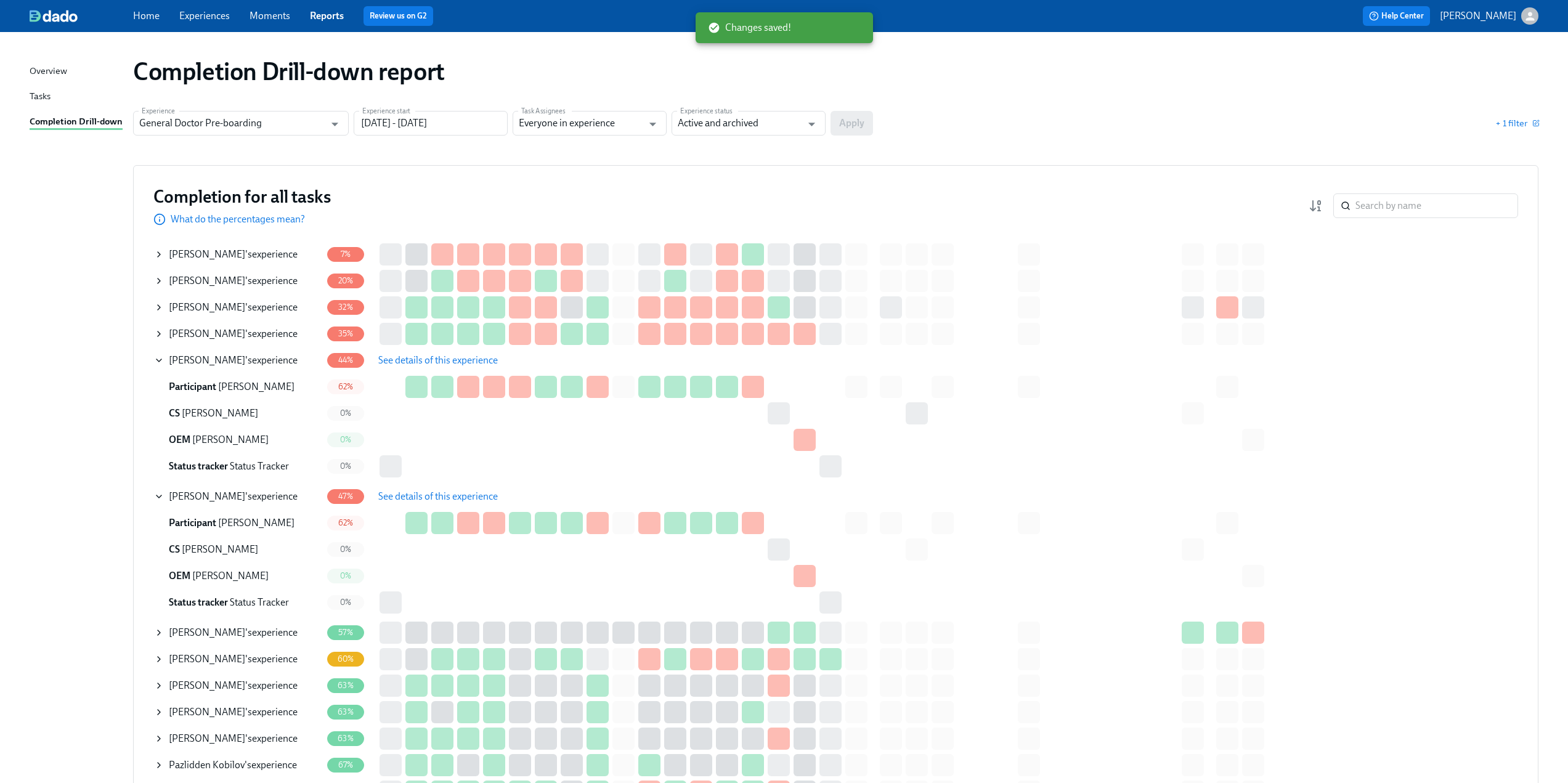
click at [158, 361] on icon at bounding box center [159, 360] width 5 height 3
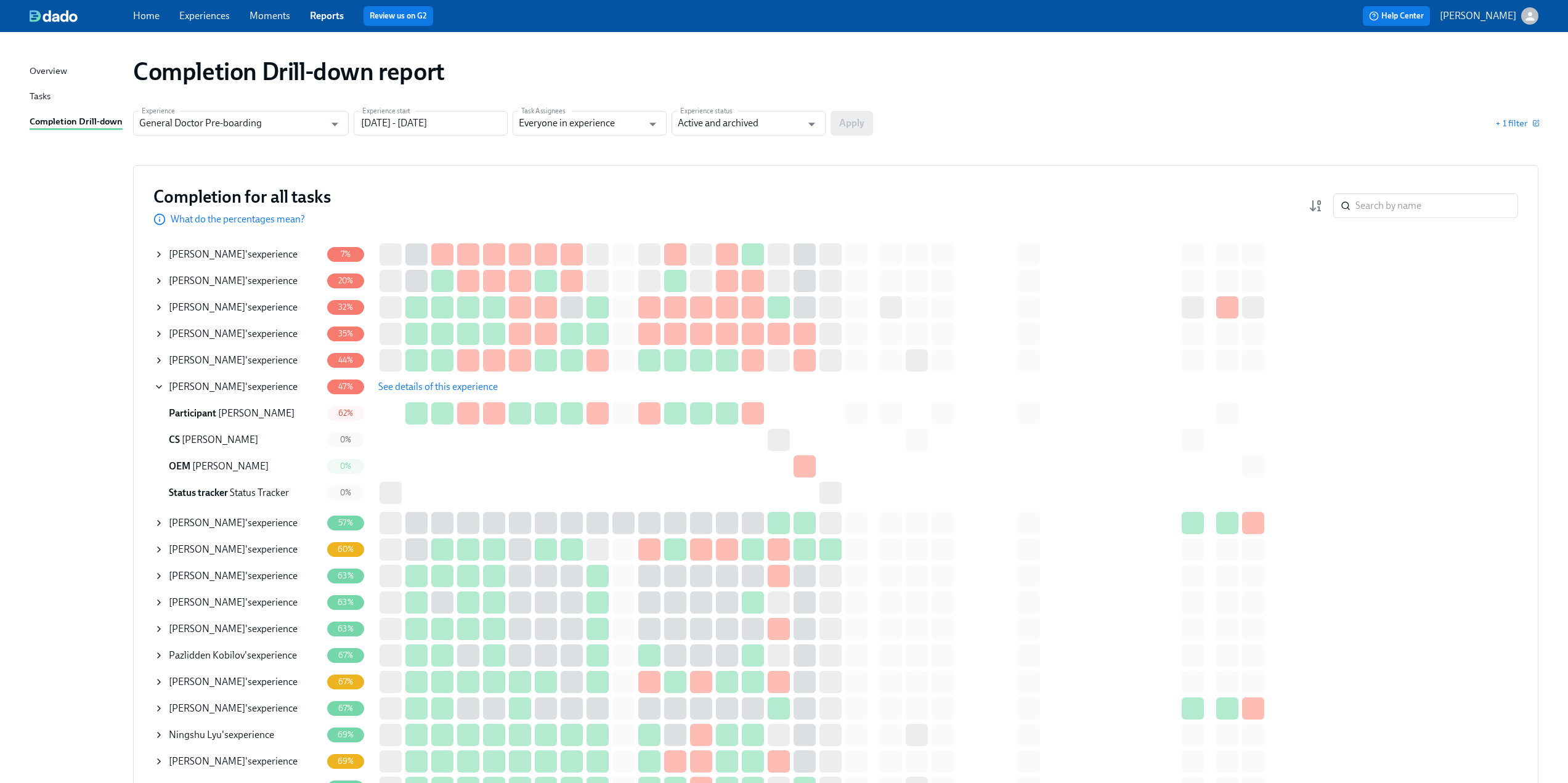
click at [157, 387] on icon at bounding box center [159, 386] width 5 height 3
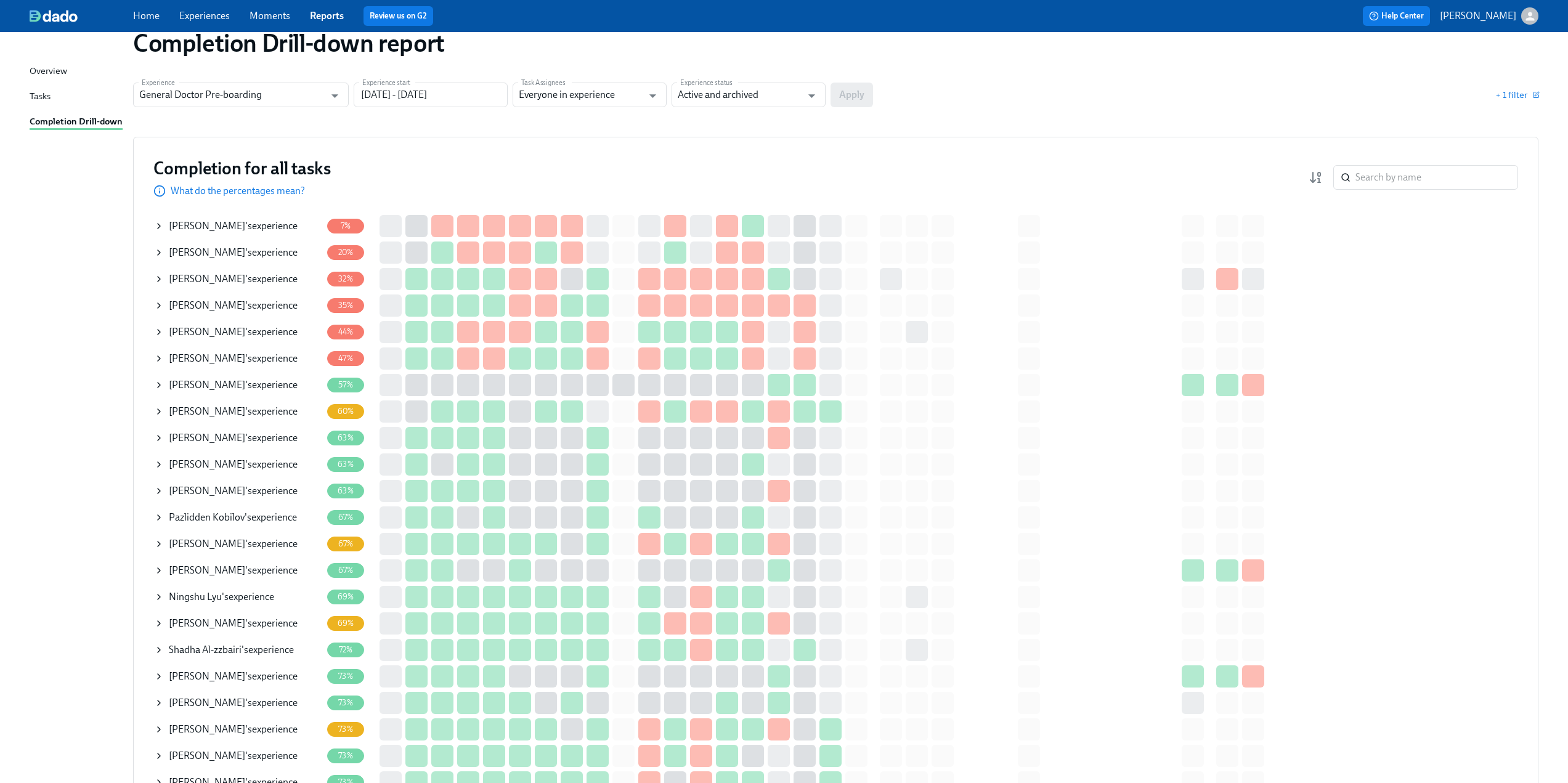
scroll to position [0, 0]
